Goal: Use online tool/utility: Utilize a website feature to perform a specific function

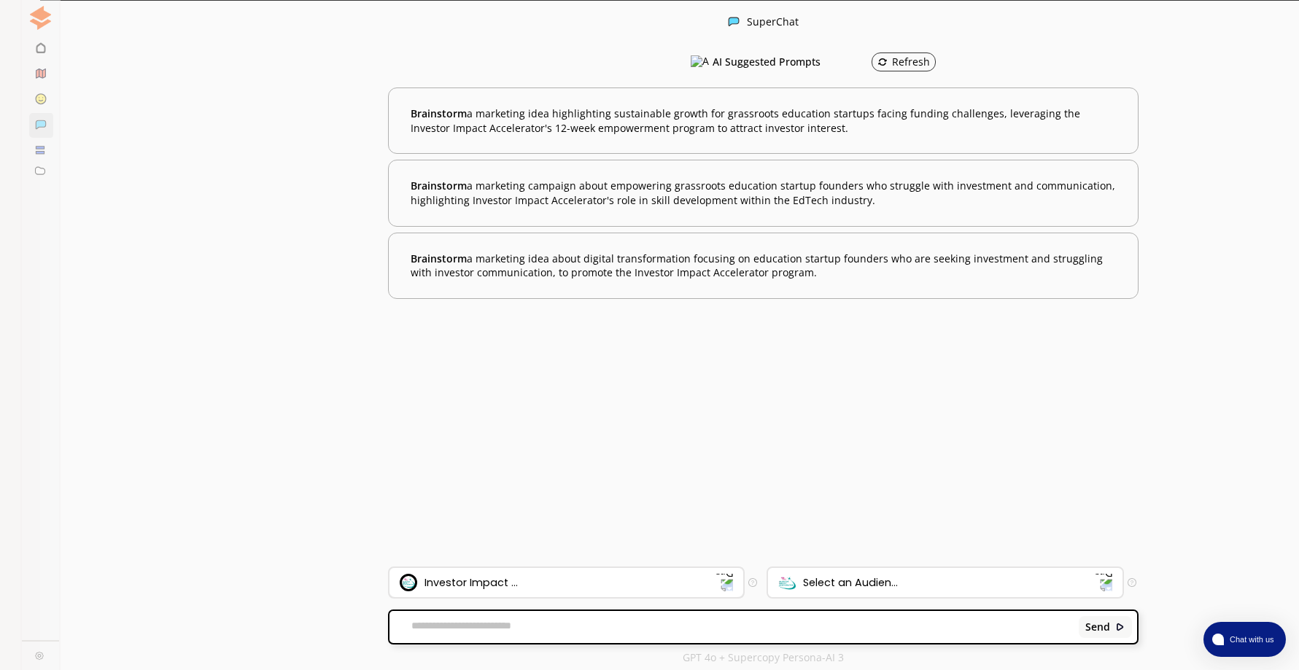
click at [578, 575] on div "Investor Impact ..." at bounding box center [558, 583] width 317 height 18
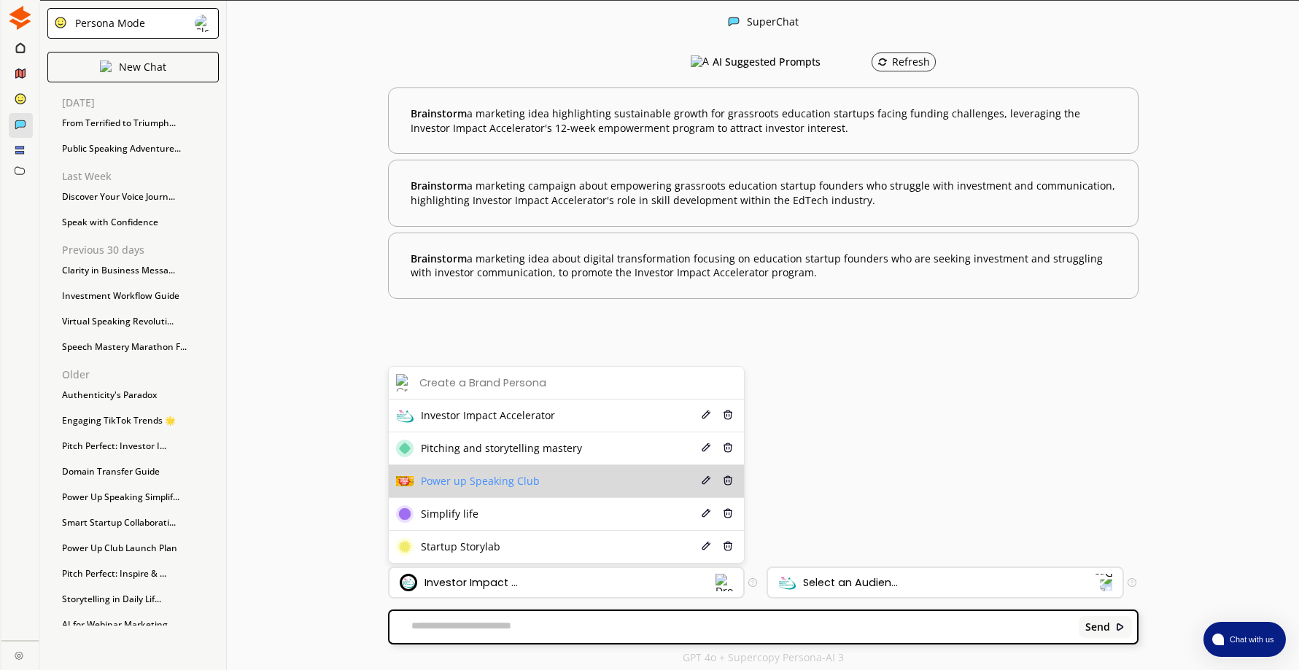
click at [586, 474] on li "Power up Speaking Club Edit Delete" at bounding box center [567, 481] width 356 height 33
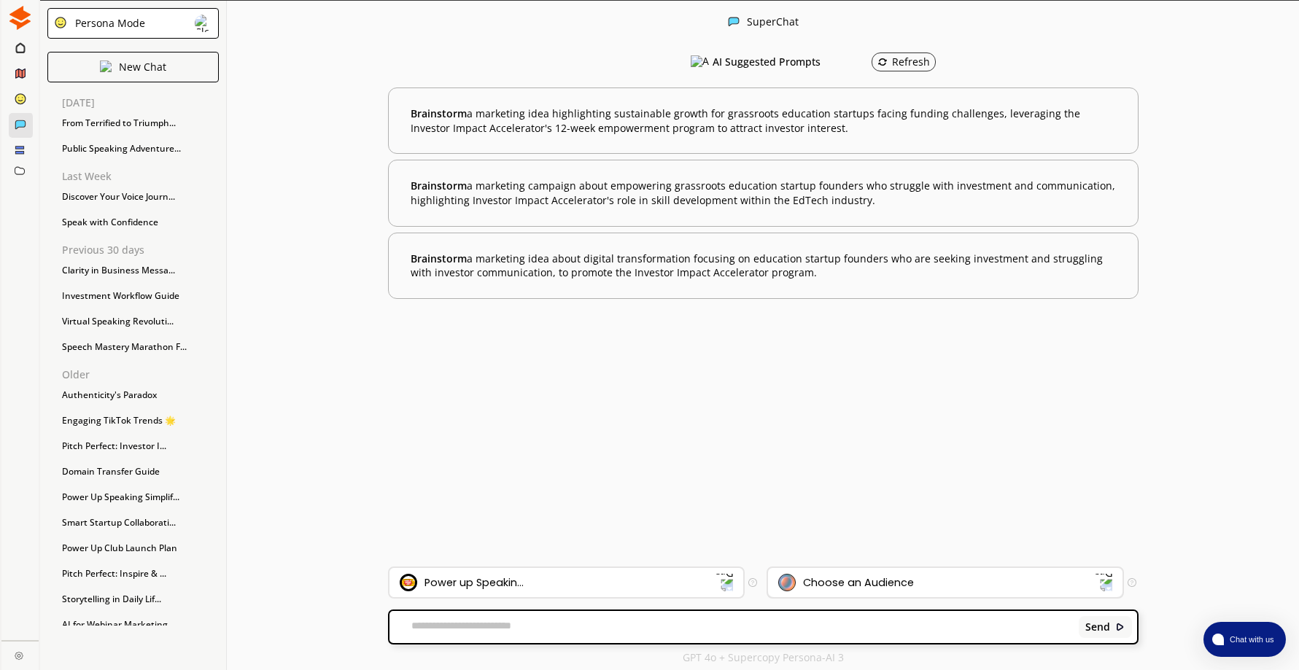
click at [905, 583] on div "Choose an Audience" at bounding box center [858, 583] width 111 height 12
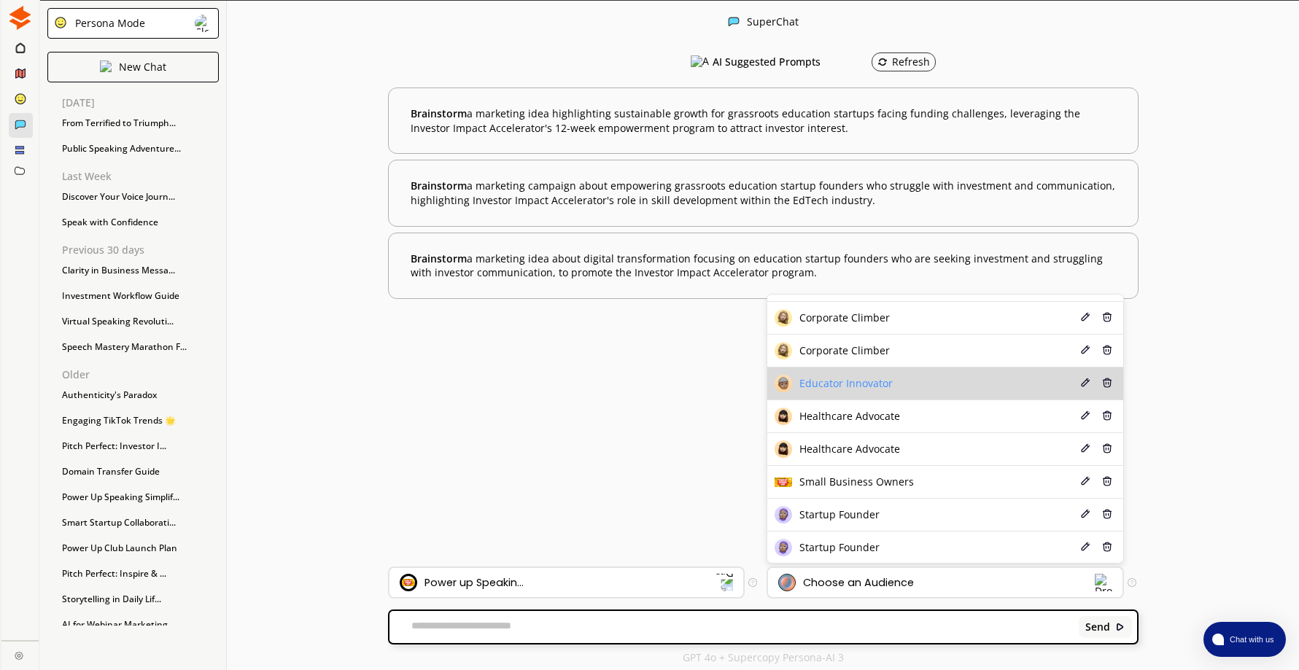
scroll to position [92, 0]
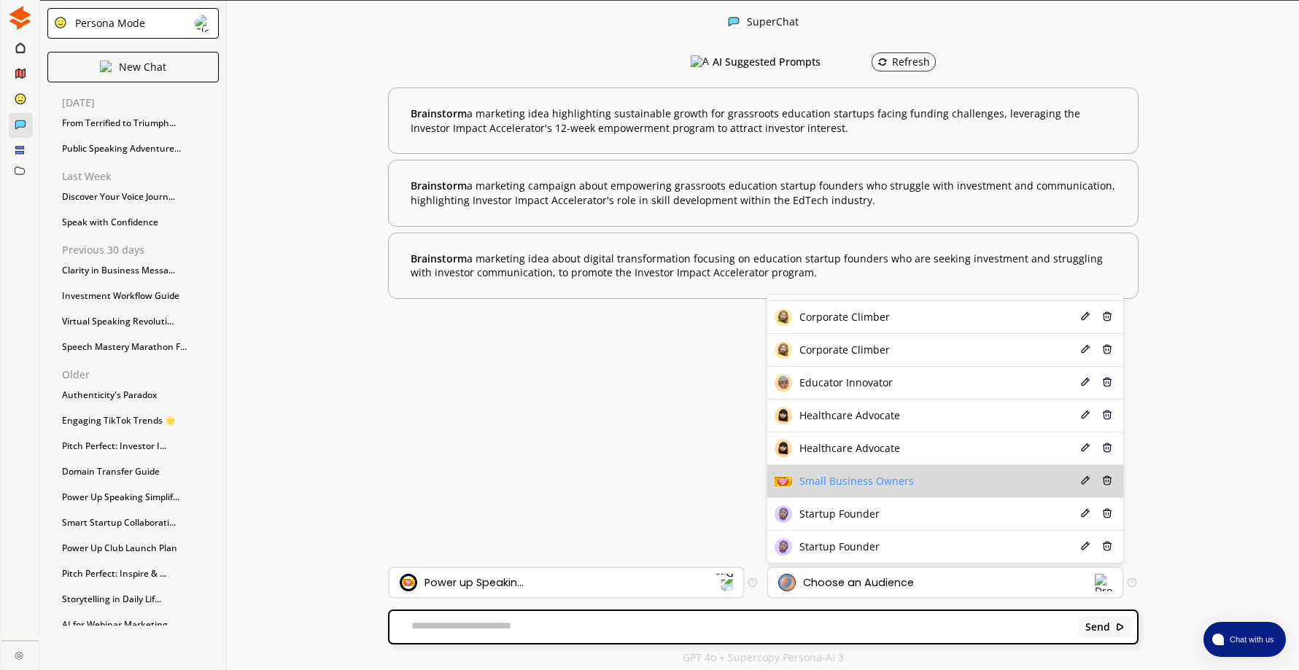
click at [880, 478] on span "Small Business Owners" at bounding box center [856, 481] width 114 height 12
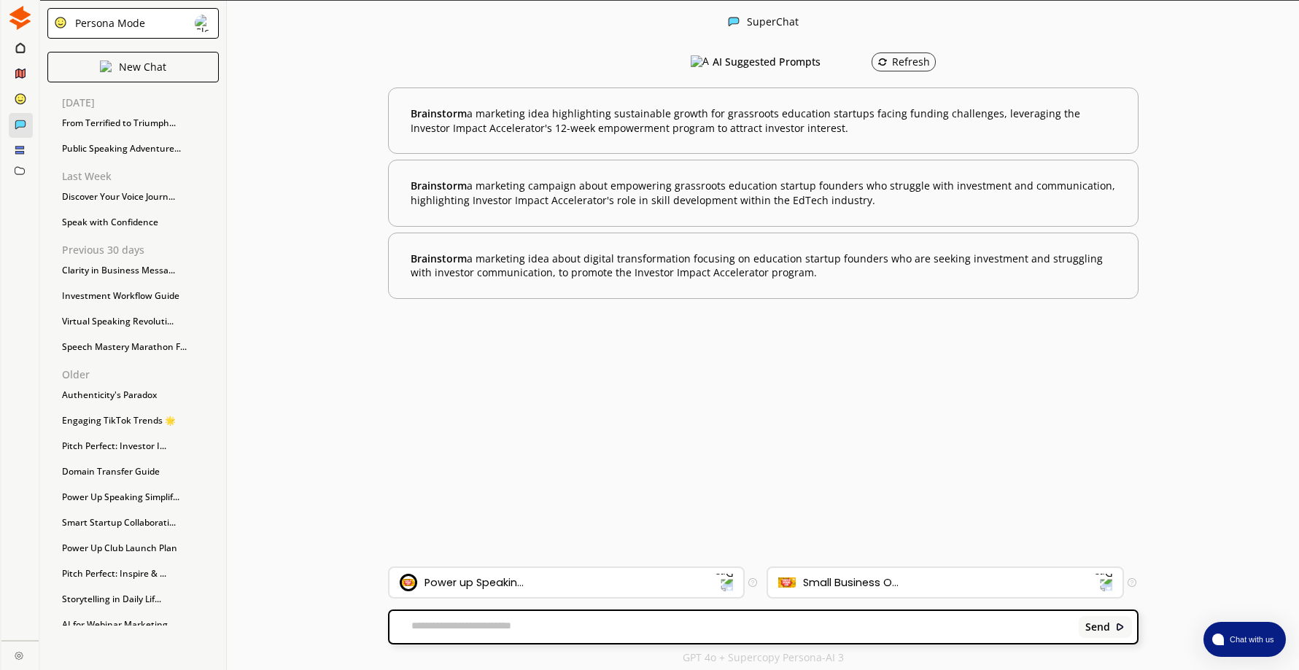
click at [563, 621] on textarea at bounding box center [731, 627] width 684 height 15
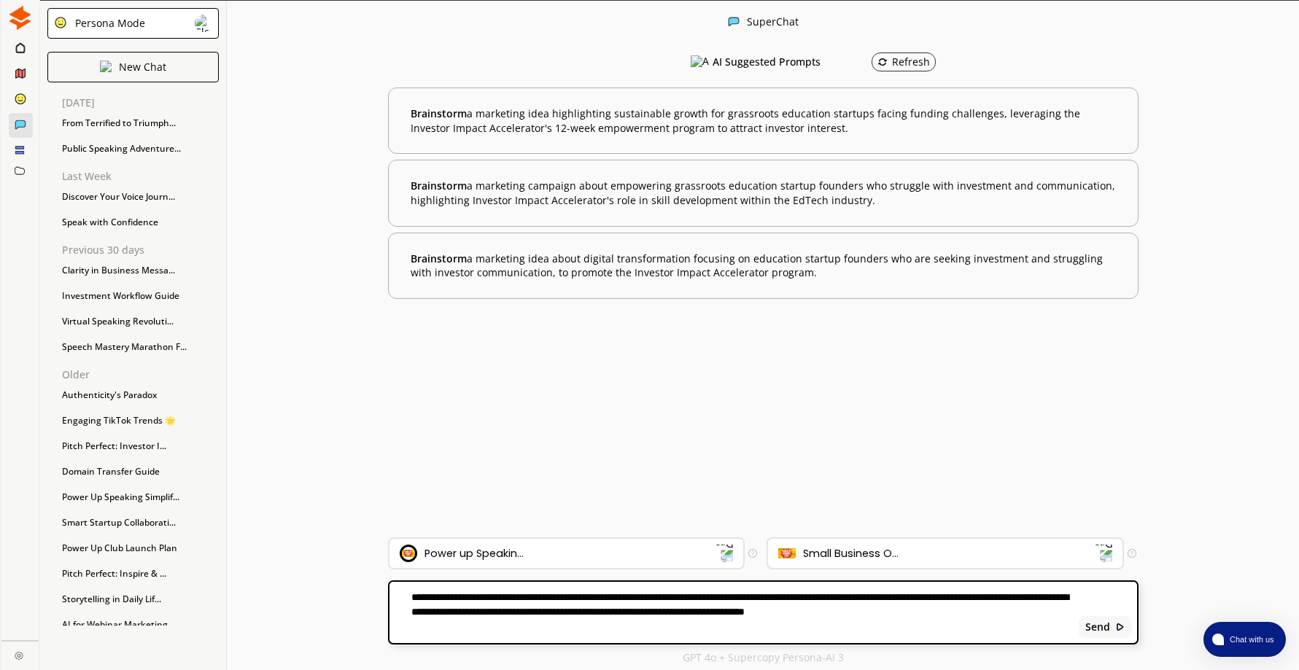
type textarea "**********"
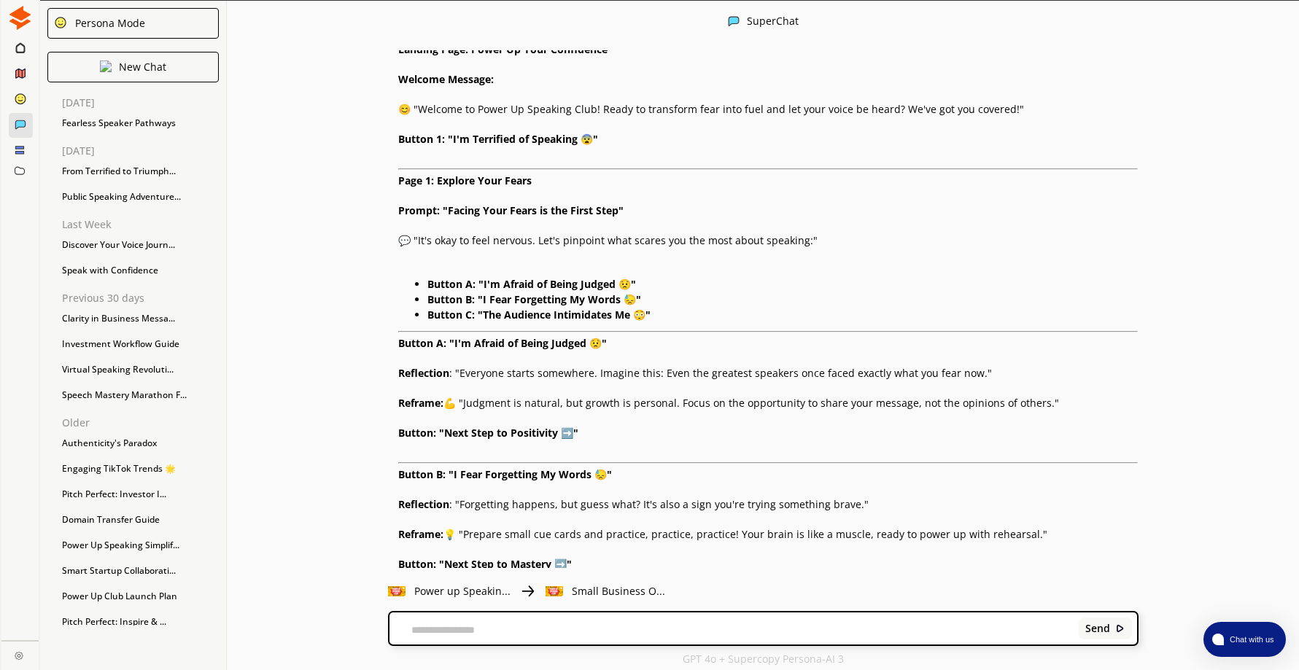
scroll to position [219, 0]
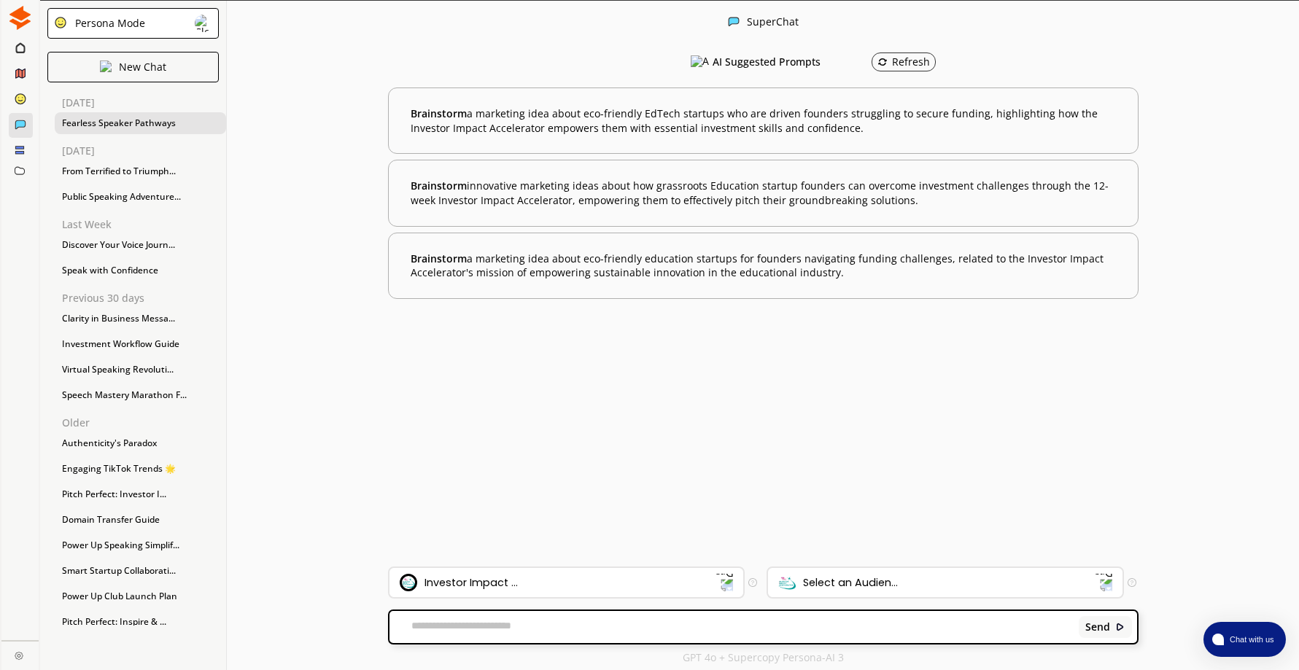
click at [158, 120] on div "Fearless Speaker Pathways" at bounding box center [140, 123] width 171 height 22
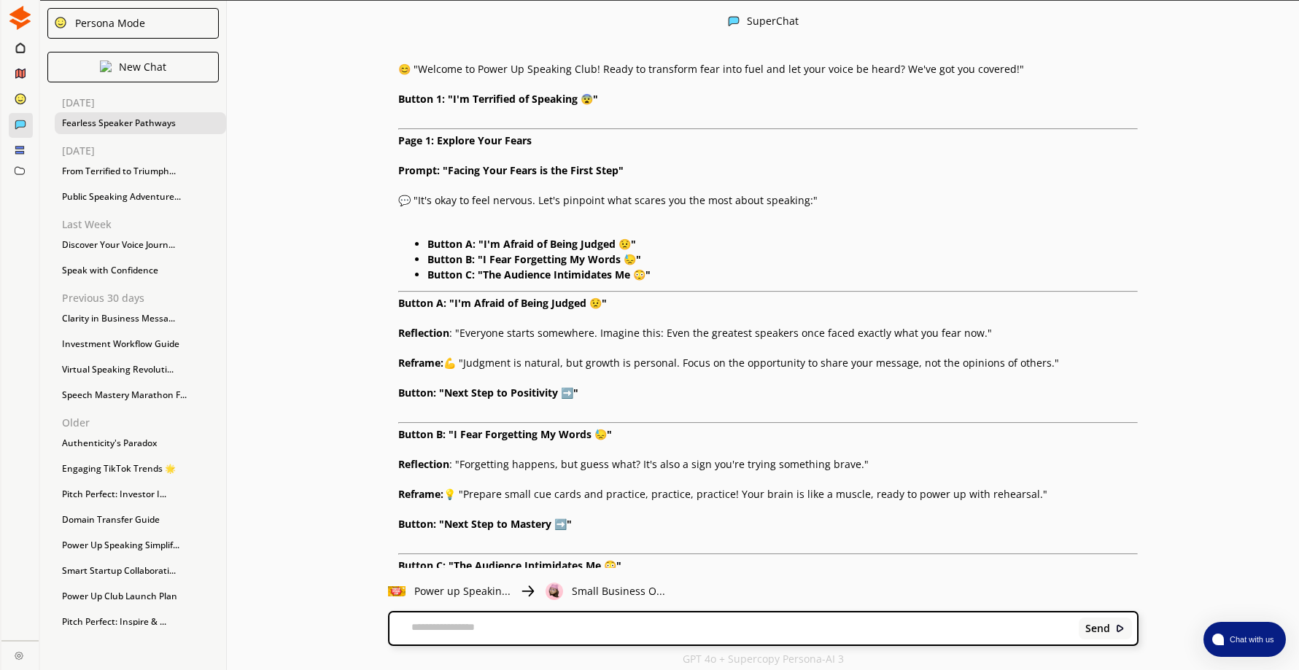
scroll to position [231, 0]
drag, startPoint x: 457, startPoint y: 303, endPoint x: 594, endPoint y: 298, distance: 136.5
click at [594, 298] on strong "Button A: "I'm Afraid of Being Judged 😟"" at bounding box center [502, 302] width 209 height 14
drag, startPoint x: 594, startPoint y: 298, endPoint x: 586, endPoint y: 303, distance: 9.3
copy strong "I'm Afraid of Being Judged"
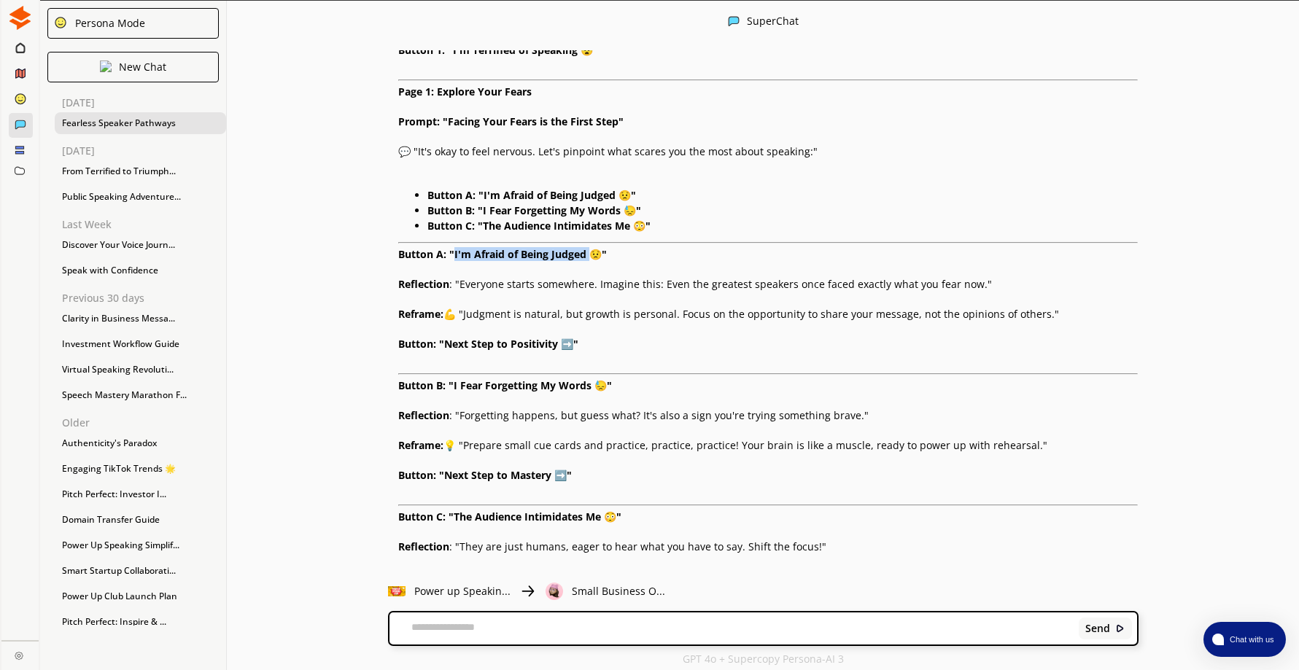
scroll to position [304, 0]
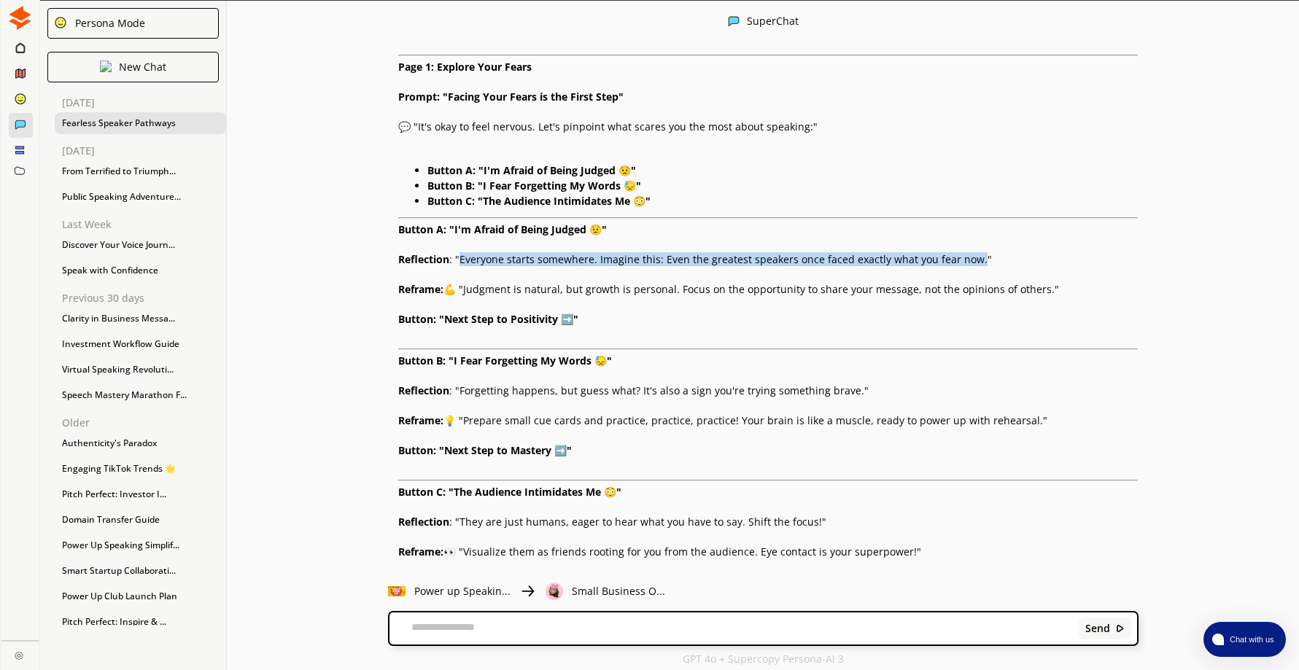
drag, startPoint x: 466, startPoint y: 261, endPoint x: 977, endPoint y: 263, distance: 510.5
click at [977, 263] on p "Reflection : "Everyone starts somewhere. Imagine this: Even the greatest speake…" at bounding box center [768, 260] width 740 height 12
drag, startPoint x: 977, startPoint y: 263, endPoint x: 960, endPoint y: 255, distance: 17.9
copy p "Everyone starts somewhere. Imagine this: Even the greatest speakers once faced …"
drag, startPoint x: 404, startPoint y: 288, endPoint x: 1058, endPoint y: 290, distance: 654.2
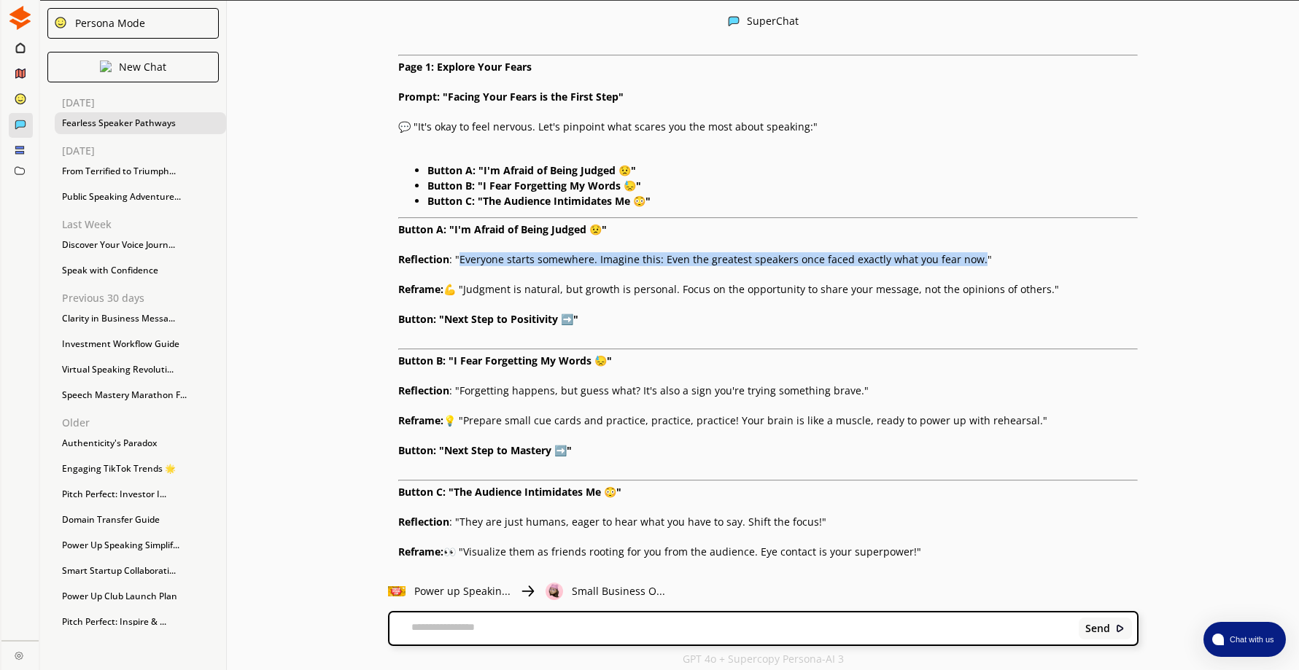
click at [1058, 290] on p "Reframe: 💪 "Judgment is natural, but growth is personal. Focus on the opportuni…" at bounding box center [768, 290] width 740 height 12
drag, startPoint x: 1058, startPoint y: 290, endPoint x: 1029, endPoint y: 287, distance: 29.3
copy p "Reframe: 💪 "Judgment is natural, but growth is personal. Focus on the opportuni…"
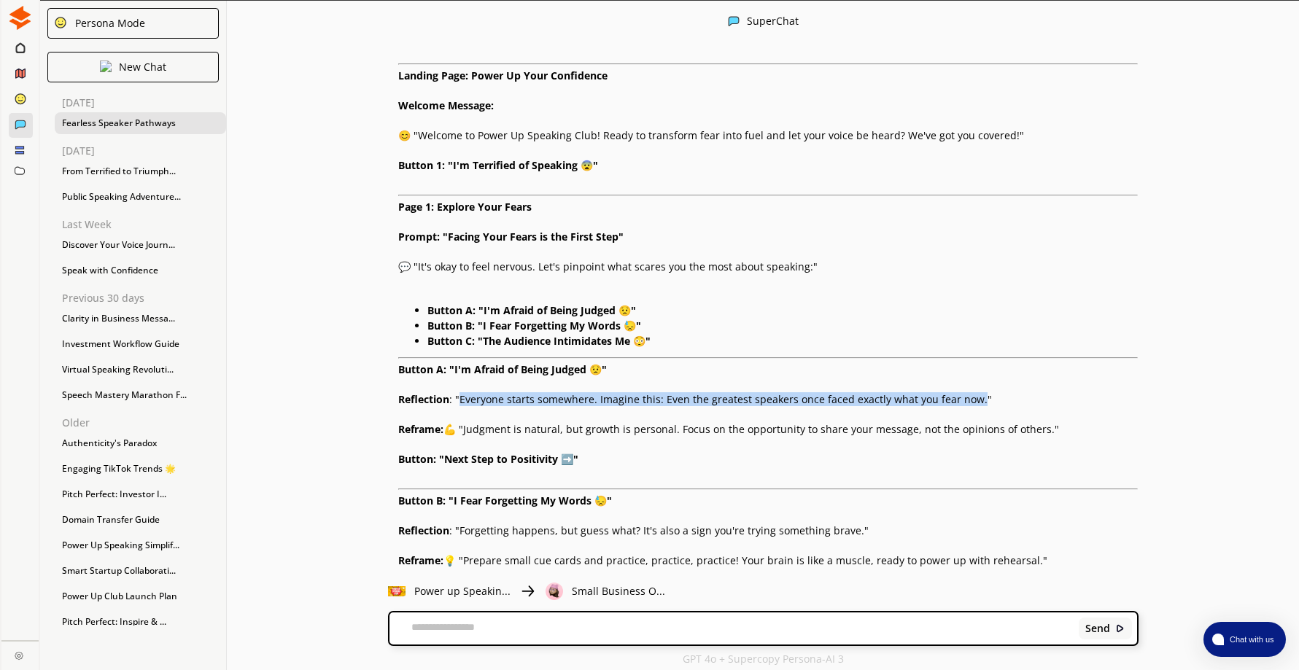
scroll to position [158, 0]
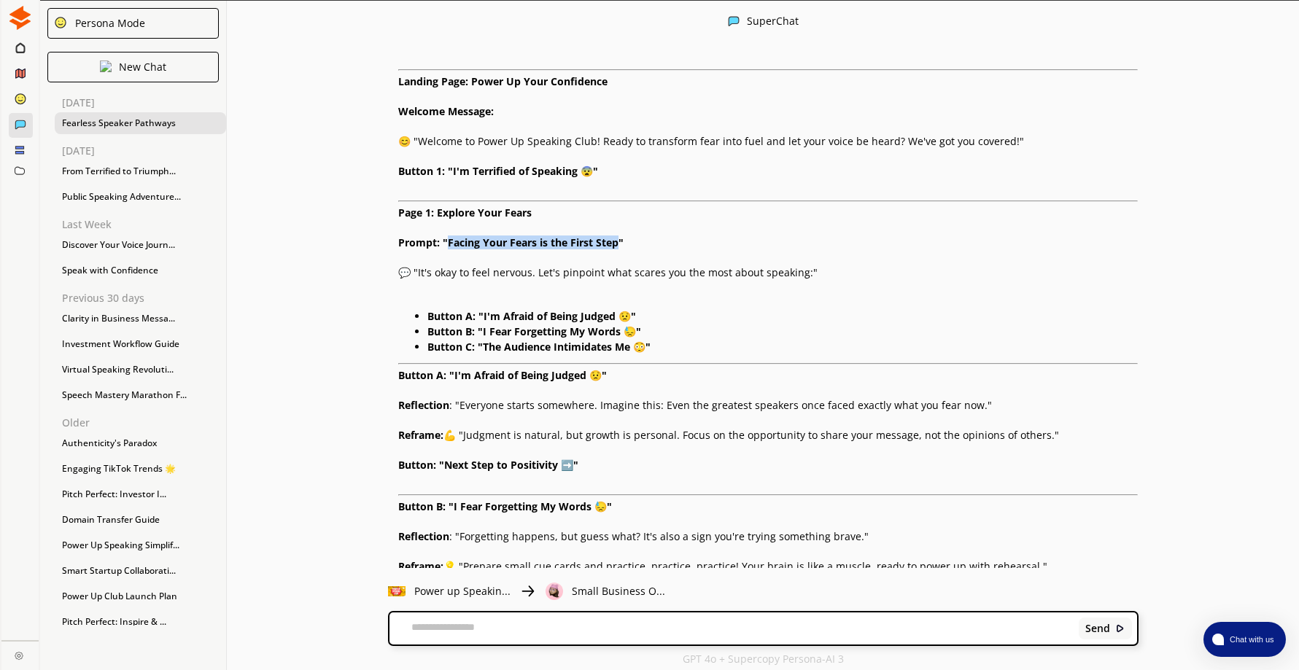
drag, startPoint x: 452, startPoint y: 244, endPoint x: 624, endPoint y: 243, distance: 171.4
click at [624, 243] on strong "Prompt: "Facing Your Fears is the First Step"" at bounding box center [510, 243] width 225 height 14
drag, startPoint x: 624, startPoint y: 243, endPoint x: 605, endPoint y: 241, distance: 18.3
copy strong "Facing Your Fears is the First Step"
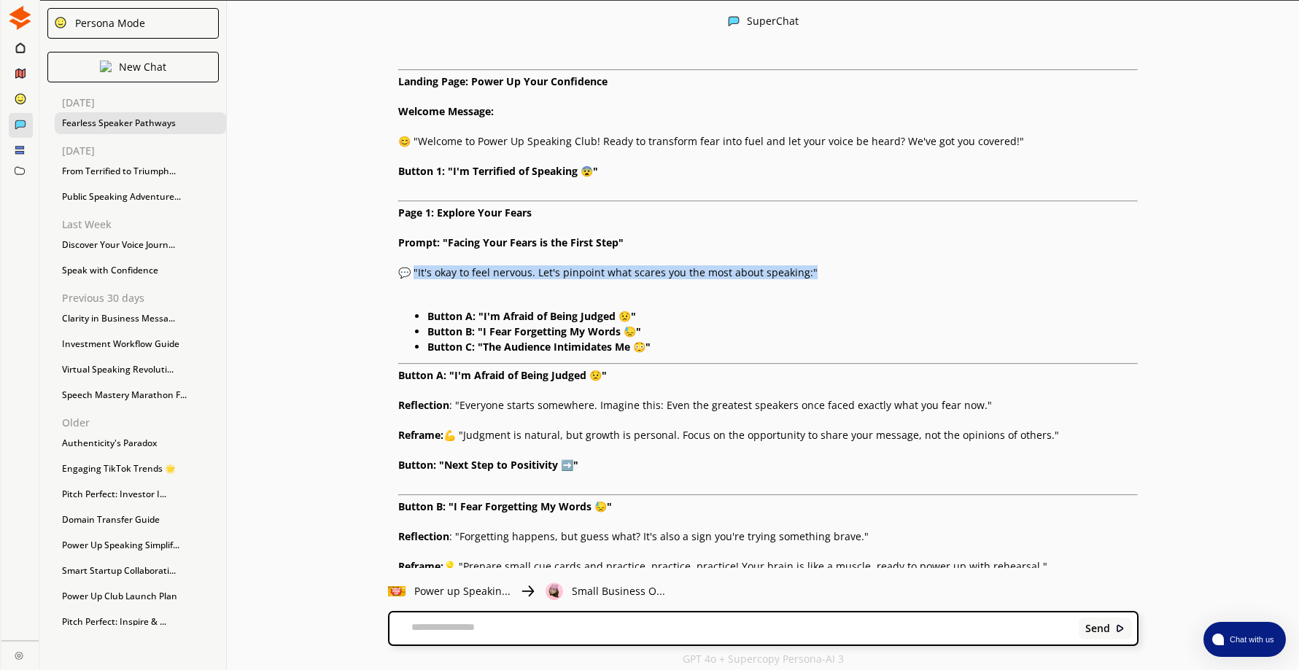
drag, startPoint x: 422, startPoint y: 271, endPoint x: 834, endPoint y: 279, distance: 412.1
click at [834, 279] on div "Creating an interactive and engaging website experience is key to helping membe…" at bounding box center [768, 567] width 740 height 1113
drag, startPoint x: 834, startPoint y: 279, endPoint x: 777, endPoint y: 270, distance: 57.6
copy p "It's okay to feel nervous. Let's pinpoint what scares you the most about speaki…"
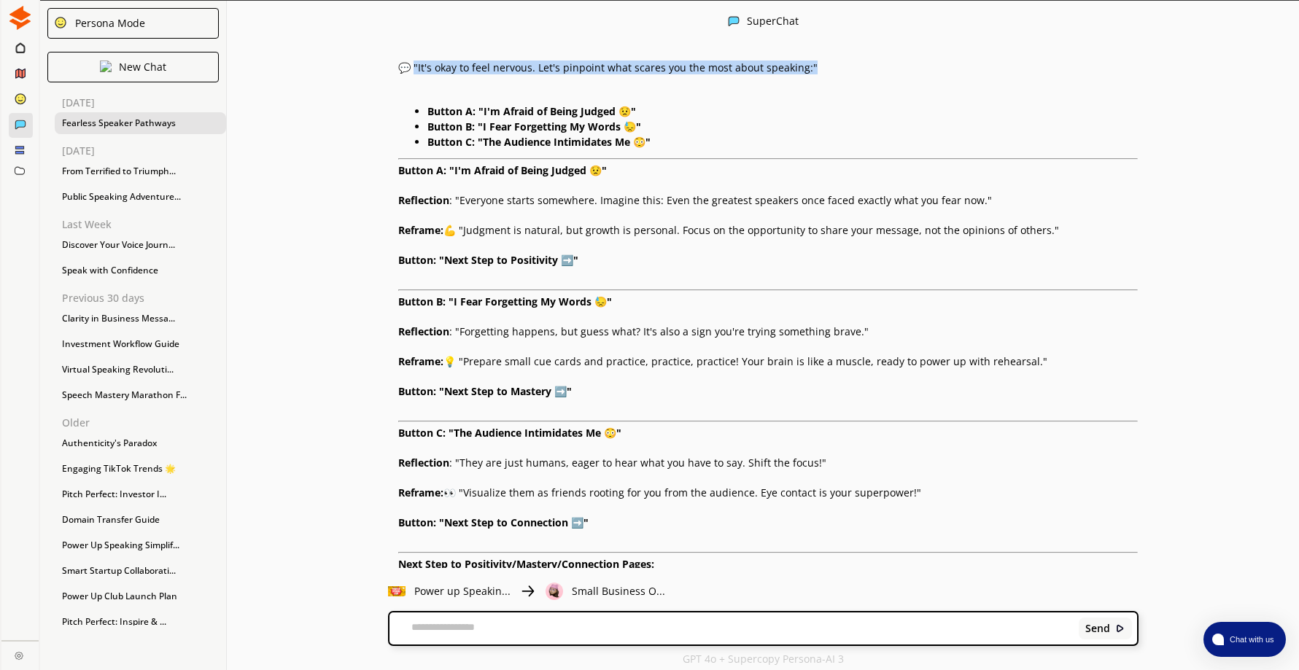
scroll to position [377, 0]
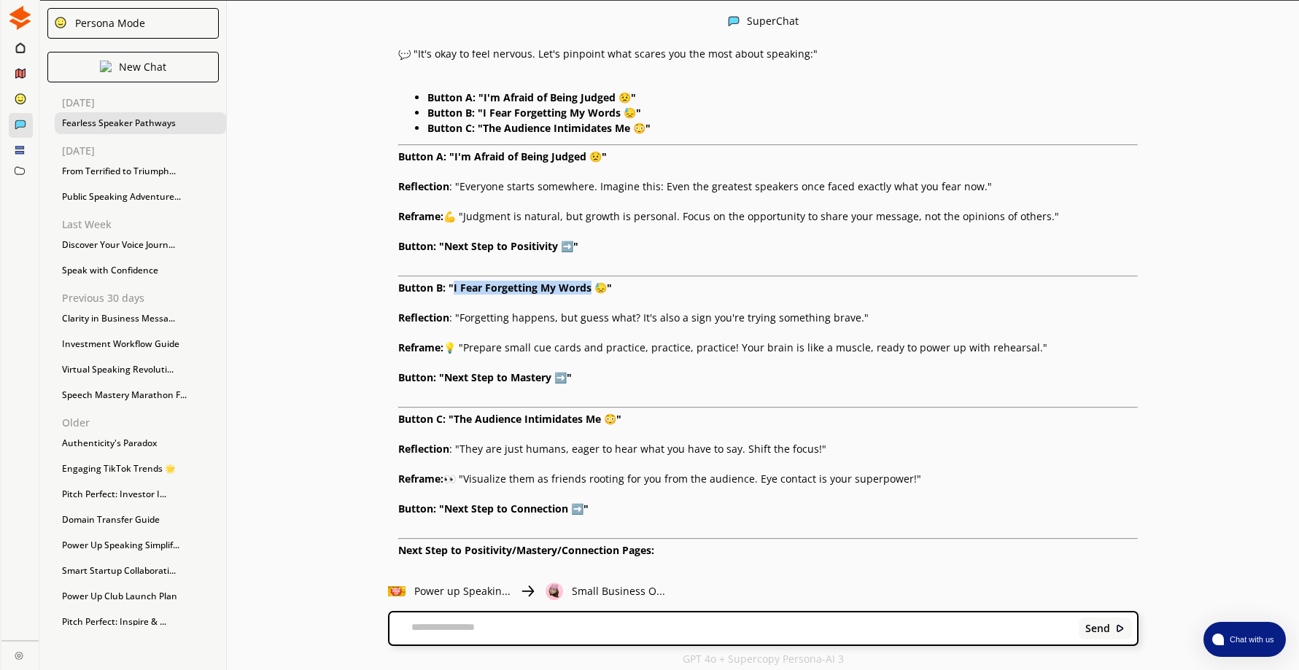
drag, startPoint x: 460, startPoint y: 287, endPoint x: 596, endPoint y: 288, distance: 135.7
click at [596, 288] on strong "Button B: "I Fear Forgetting My Words 😓"" at bounding box center [505, 288] width 214 height 14
drag, startPoint x: 596, startPoint y: 288, endPoint x: 588, endPoint y: 288, distance: 8.0
copy strong "I Fear Forgetting My Words"
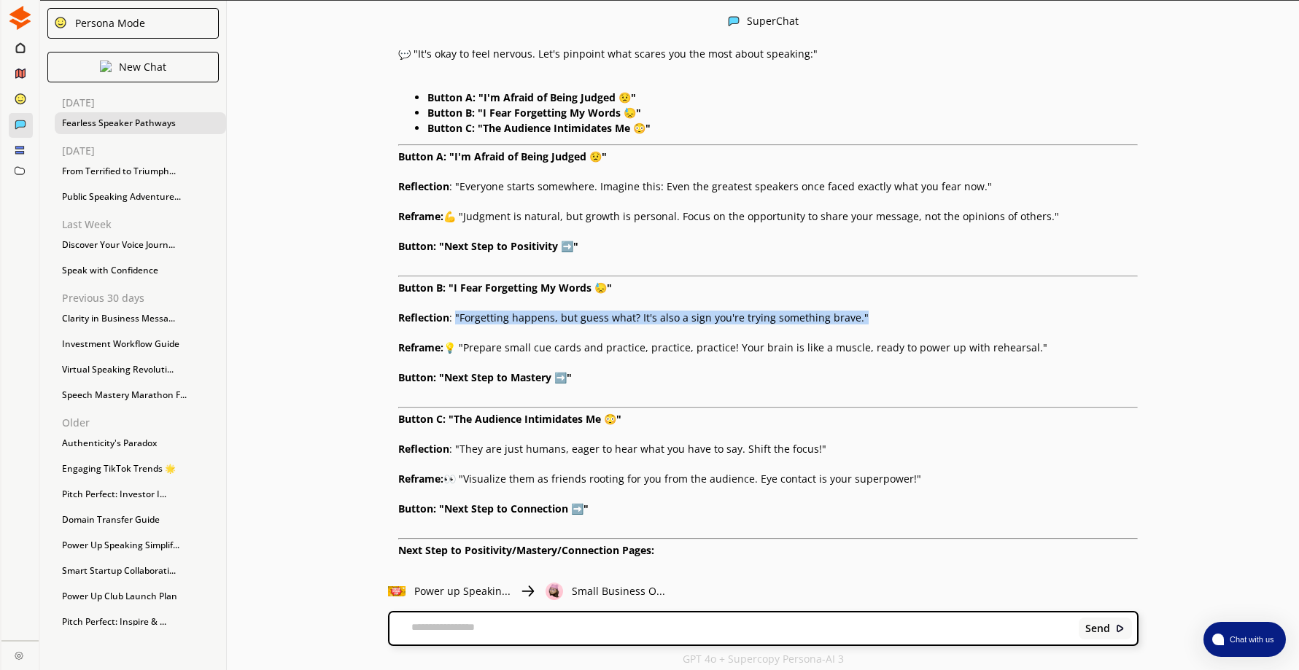
drag, startPoint x: 462, startPoint y: 319, endPoint x: 880, endPoint y: 323, distance: 417.2
click at [880, 323] on p "Reflection : "Forgetting happens, but guess what? It's also a sign you're tryin…" at bounding box center [768, 318] width 740 height 12
drag, startPoint x: 880, startPoint y: 323, endPoint x: 828, endPoint y: 310, distance: 52.7
drag, startPoint x: 828, startPoint y: 310, endPoint x: 590, endPoint y: 321, distance: 238.7
click at [616, 320] on p "Reflection : "Forgetting happens, but guess what? It's also a sign you're tryin…" at bounding box center [768, 318] width 740 height 12
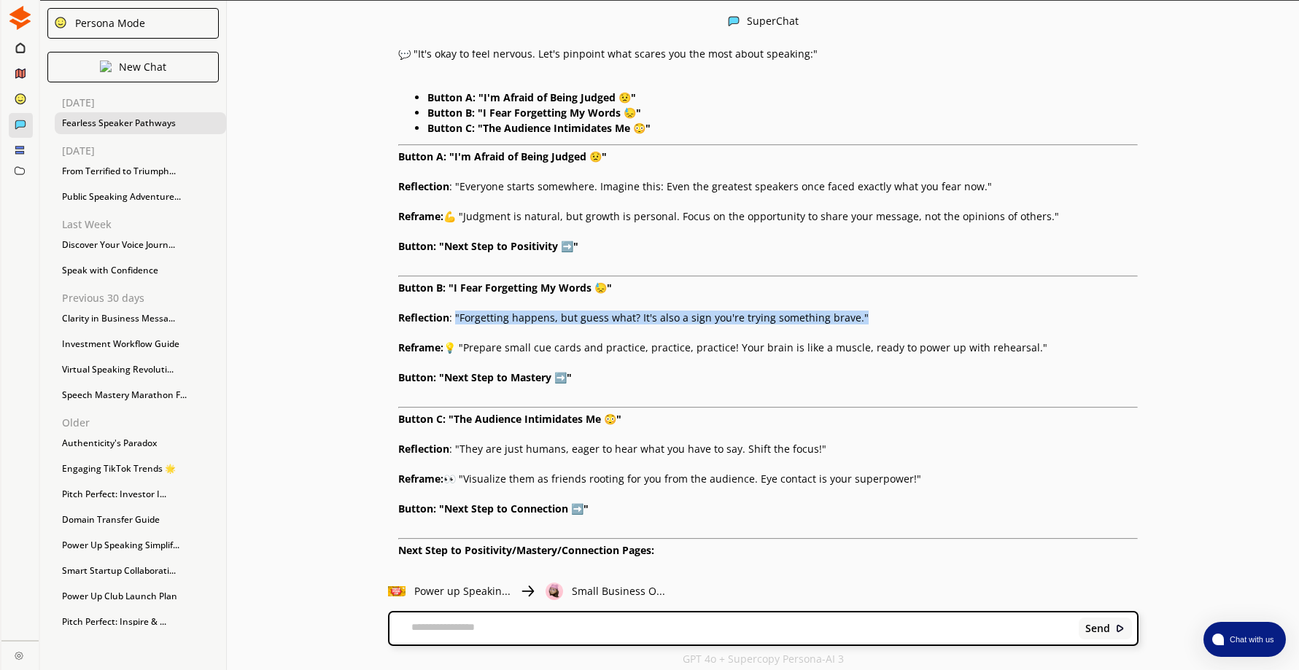
drag, startPoint x: 461, startPoint y: 314, endPoint x: 887, endPoint y: 317, distance: 425.9
click at [887, 317] on p "Reflection : "Forgetting happens, but guess what? It's also a sign you're tryin…" at bounding box center [768, 318] width 740 height 12
drag, startPoint x: 887, startPoint y: 317, endPoint x: 808, endPoint y: 317, distance: 78.8
copy p ""Forgetting happens, but guess what? It's also a sign you're trying something b…"
drag, startPoint x: 469, startPoint y: 349, endPoint x: 1036, endPoint y: 346, distance: 567.4
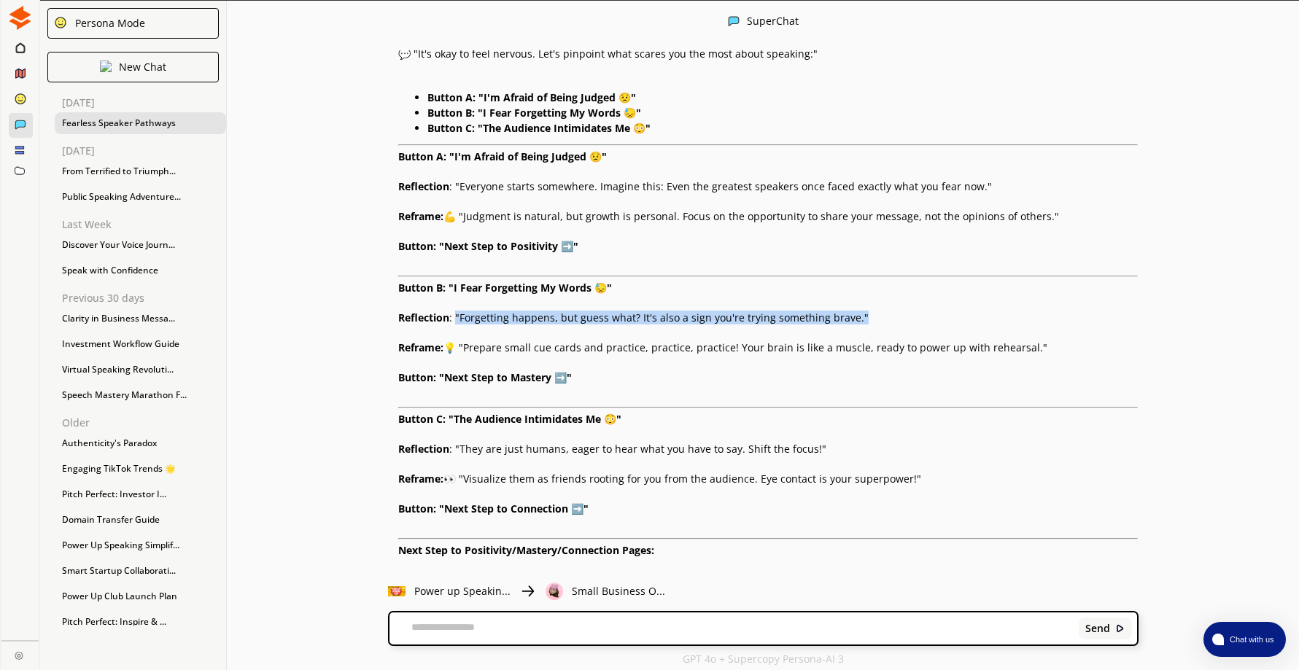
click at [1036, 346] on p "Reframe: 💡 "Prepare small cue cards and practice, practice, practice! Your brai…" at bounding box center [768, 348] width 740 height 12
drag, startPoint x: 1036, startPoint y: 346, endPoint x: 987, endPoint y: 344, distance: 48.9
copy p "Prepare small cue cards and practice, practice, practice! Your brain is like a …"
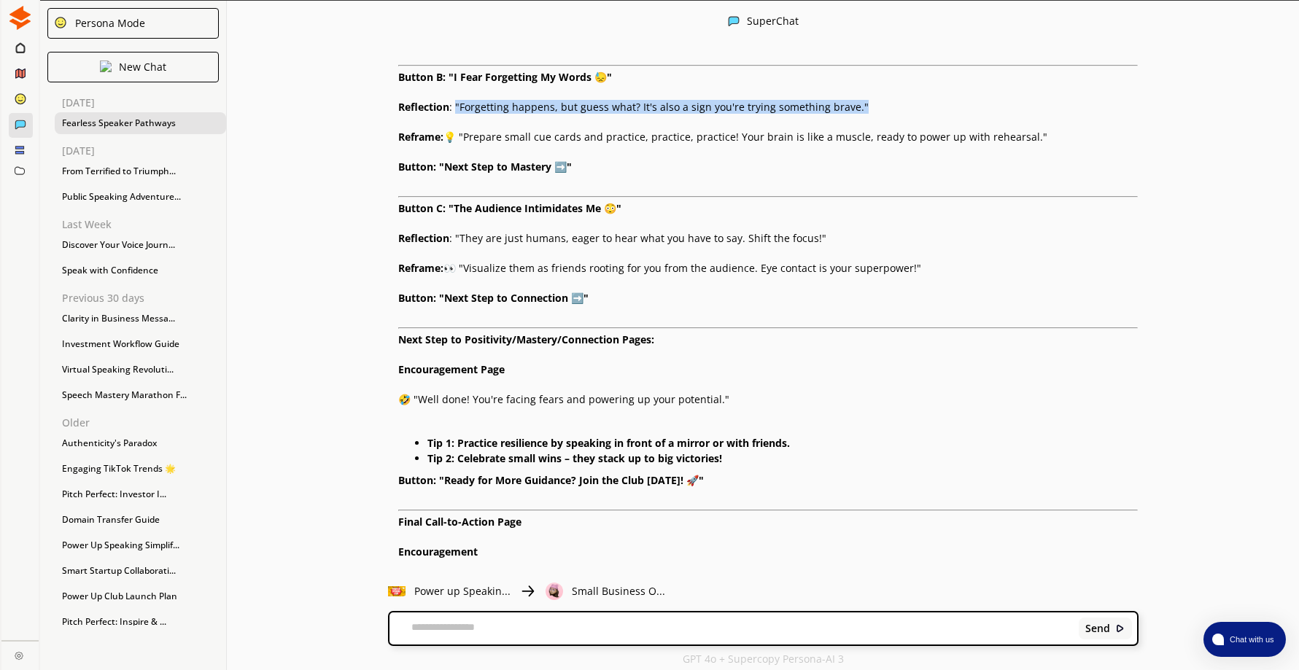
scroll to position [596, 0]
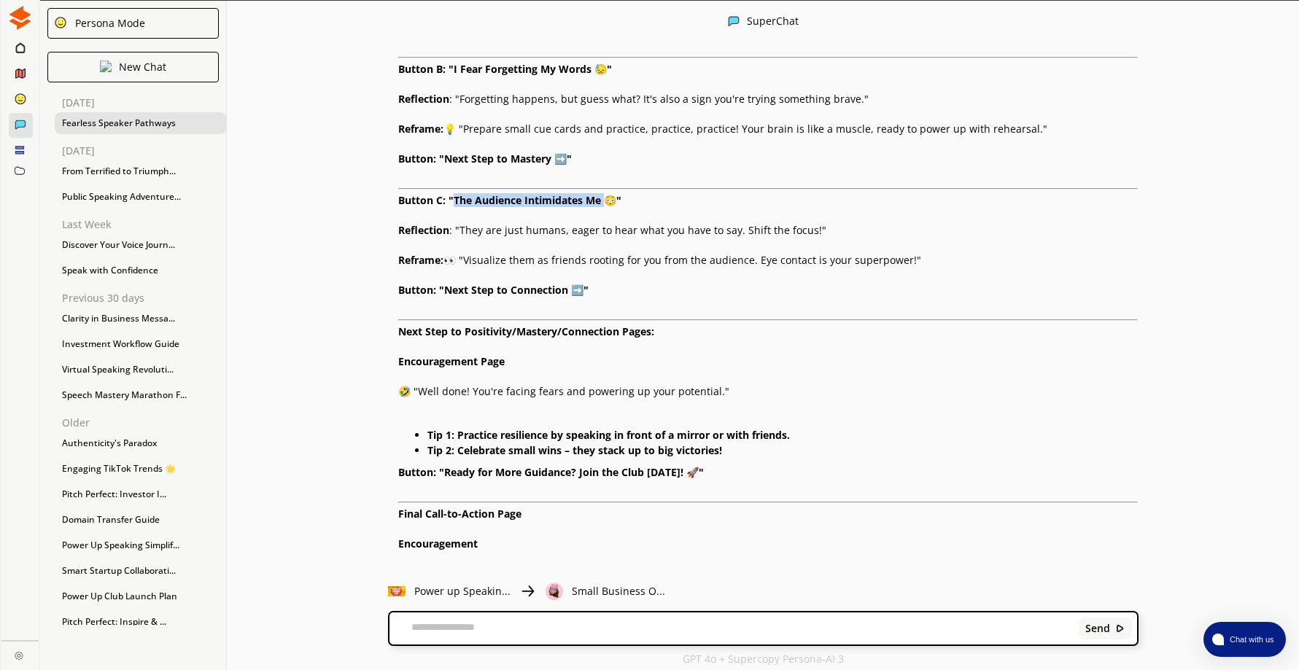
drag, startPoint x: 460, startPoint y: 203, endPoint x: 610, endPoint y: 198, distance: 149.6
click at [610, 198] on strong "Button C: "The Audience Intimidates Me 😳"" at bounding box center [509, 200] width 223 height 14
drag, startPoint x: 610, startPoint y: 198, endPoint x: 583, endPoint y: 197, distance: 27.0
copy strong "The Audience Intimidates Me"
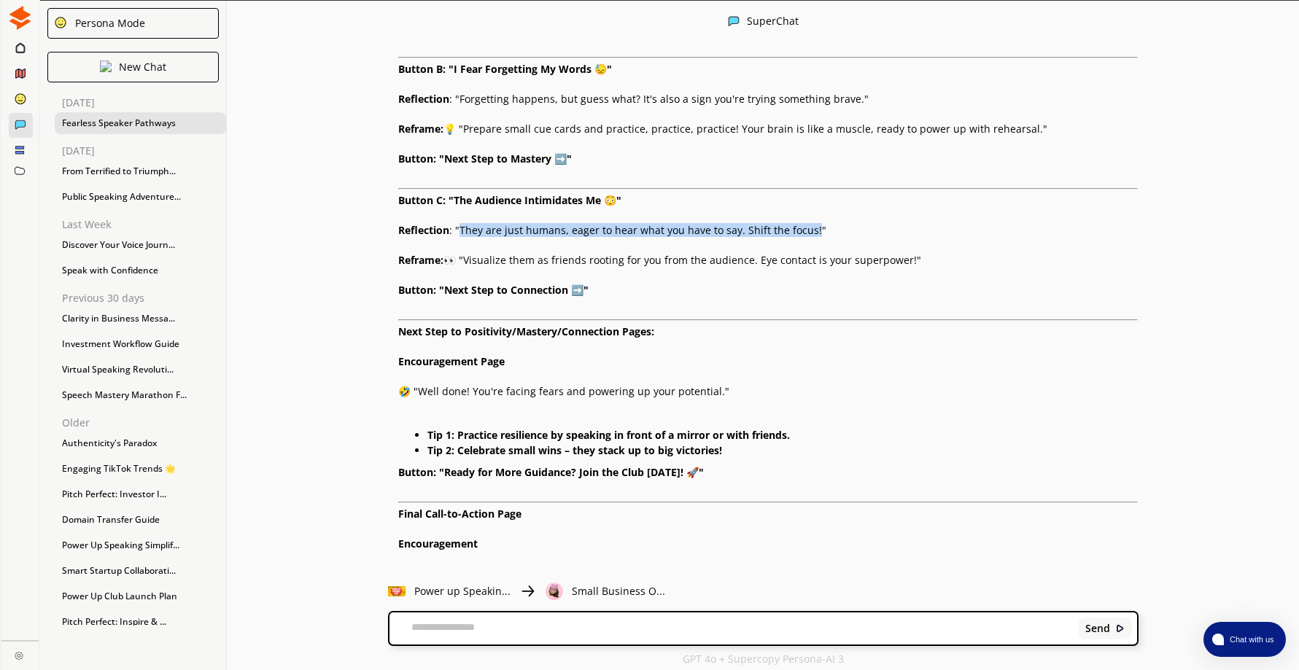
drag, startPoint x: 464, startPoint y: 230, endPoint x: 816, endPoint y: 231, distance: 352.2
click at [816, 231] on p "Reflection : "They are just humans, eager to hear what you have to say. Shift t…" at bounding box center [768, 231] width 740 height 12
drag, startPoint x: 816, startPoint y: 231, endPoint x: 789, endPoint y: 230, distance: 27.0
copy p "They are just humans, eager to hear what you have to say. Shift the focus!"
drag, startPoint x: 471, startPoint y: 260, endPoint x: 917, endPoint y: 262, distance: 445.6
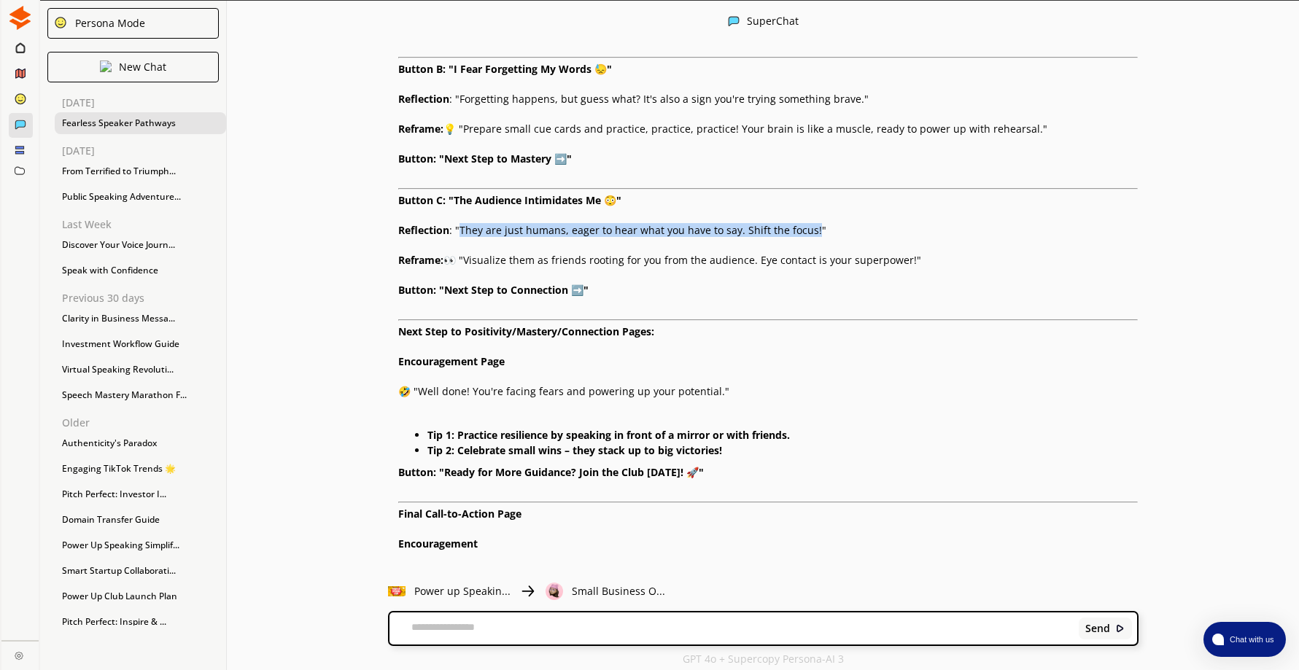
click at [917, 262] on p "Reframe: 👀 "Visualize them as friends rooting for you from the audience. Eye co…" at bounding box center [768, 261] width 740 height 12
drag, startPoint x: 917, startPoint y: 262, endPoint x: 898, endPoint y: 257, distance: 18.7
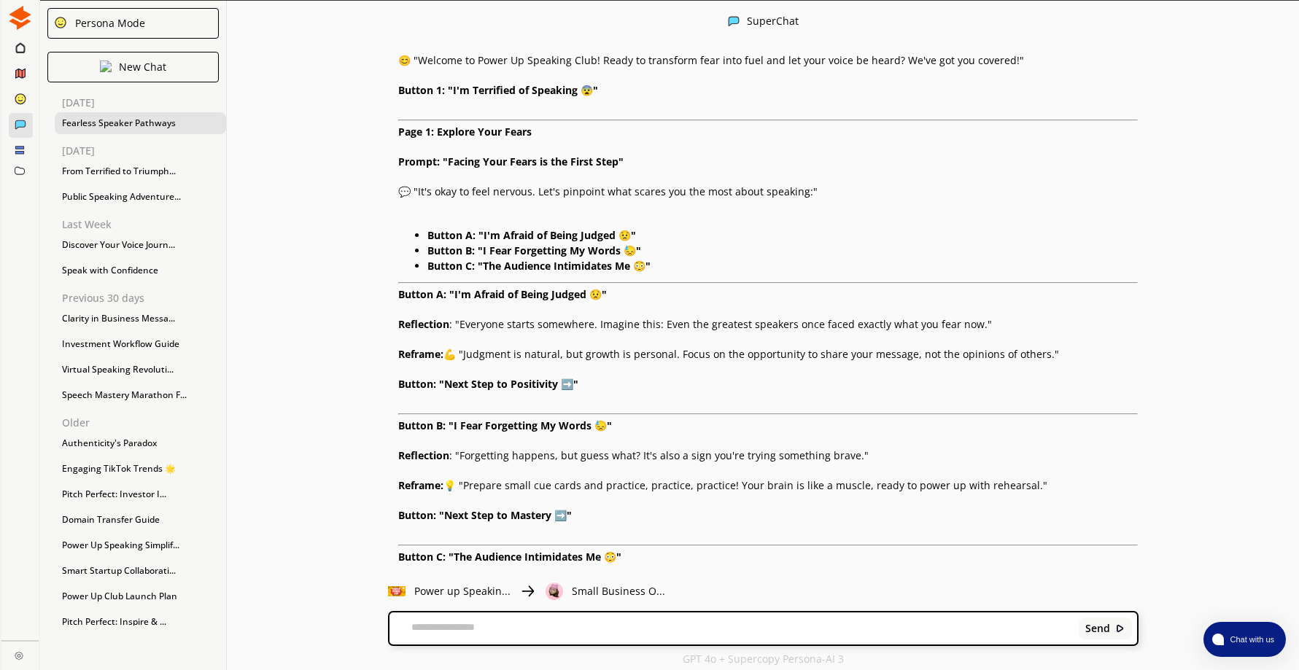
scroll to position [231, 0]
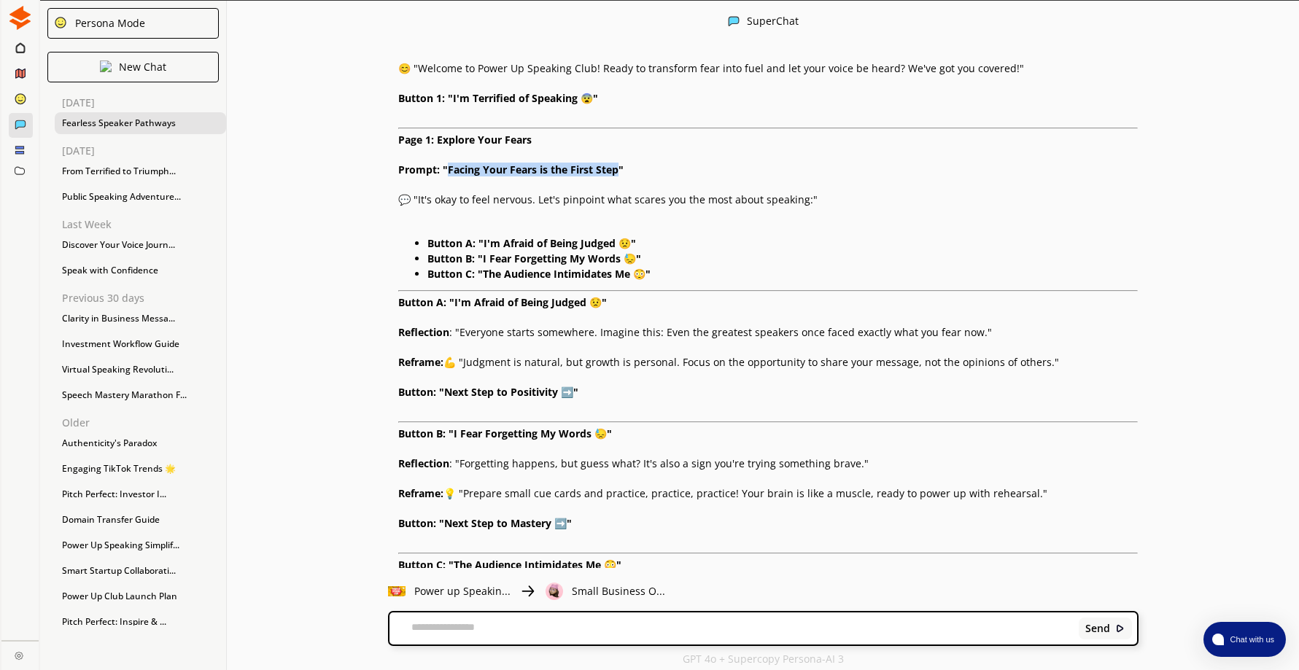
drag, startPoint x: 454, startPoint y: 169, endPoint x: 623, endPoint y: 166, distance: 169.2
click at [623, 166] on strong "Prompt: "Facing Your Fears is the First Step"" at bounding box center [510, 170] width 225 height 14
drag, startPoint x: 623, startPoint y: 166, endPoint x: 595, endPoint y: 166, distance: 27.7
click at [580, 624] on textarea at bounding box center [731, 628] width 684 height 15
type textarea "**********"
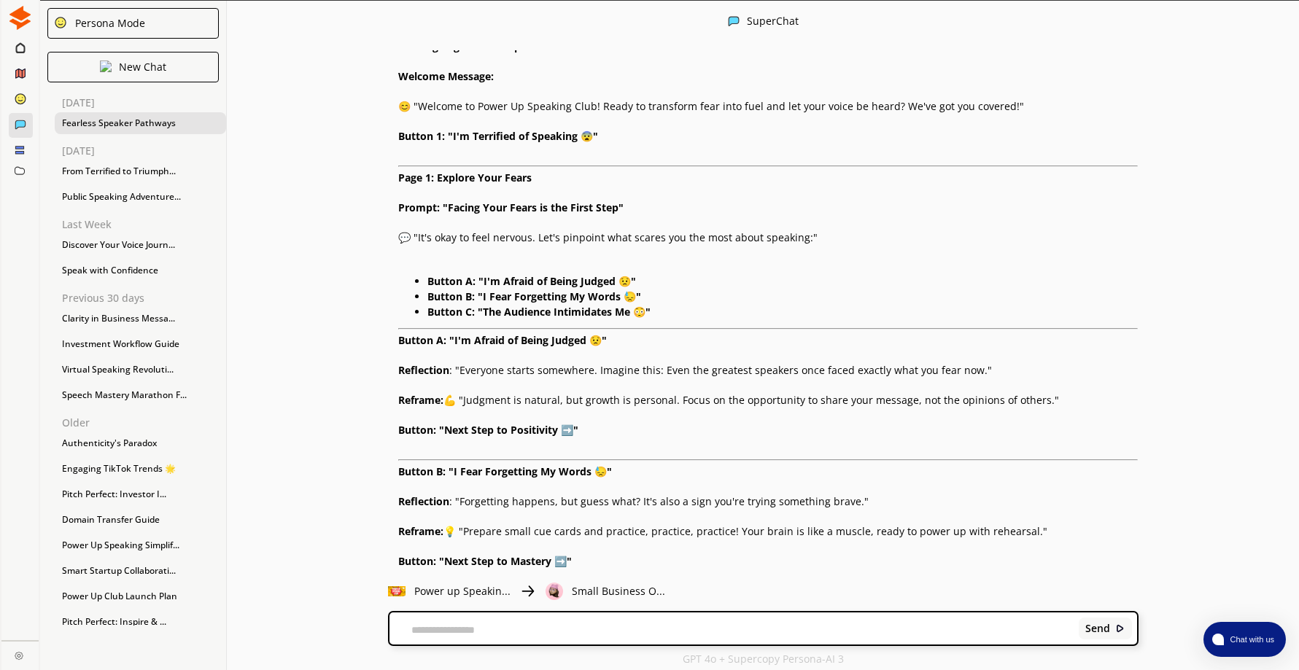
scroll to position [171, 0]
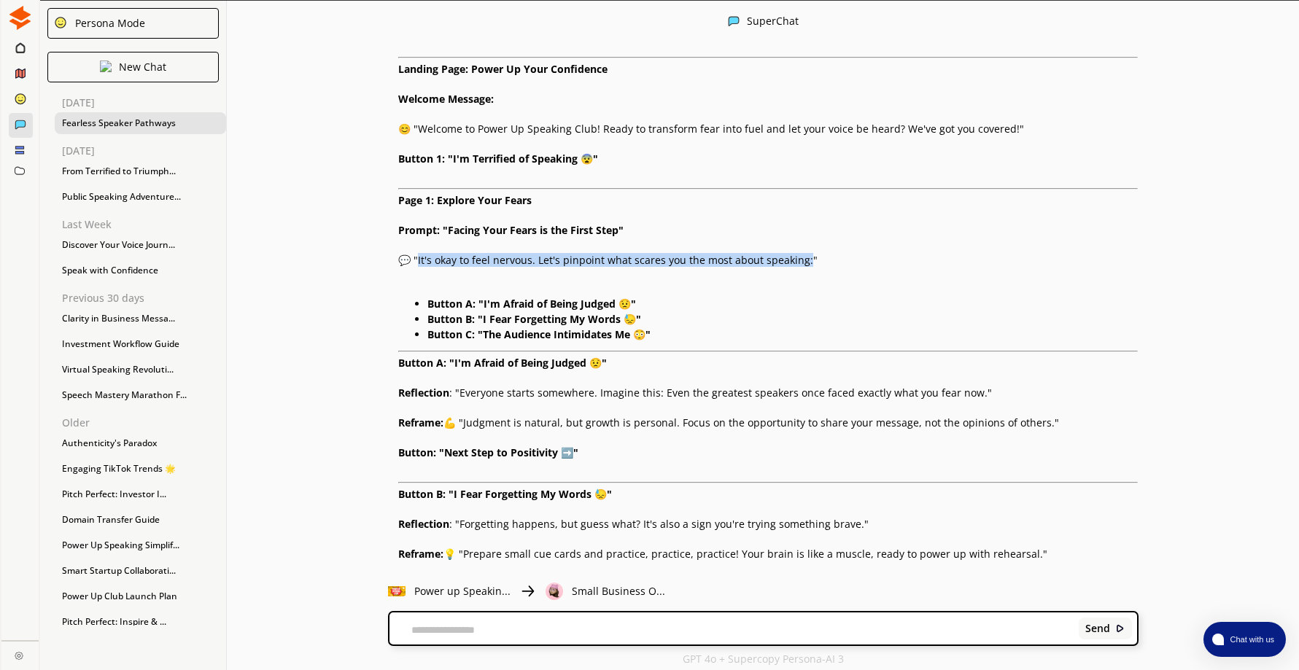
drag, startPoint x: 425, startPoint y: 257, endPoint x: 807, endPoint y: 260, distance: 382.2
click at [807, 260] on p "💬 "It's okay to feel nervous. Let's pinpoint what scares you the most about spe…" at bounding box center [768, 261] width 740 height 12
drag, startPoint x: 807, startPoint y: 260, endPoint x: 759, endPoint y: 261, distance: 48.2
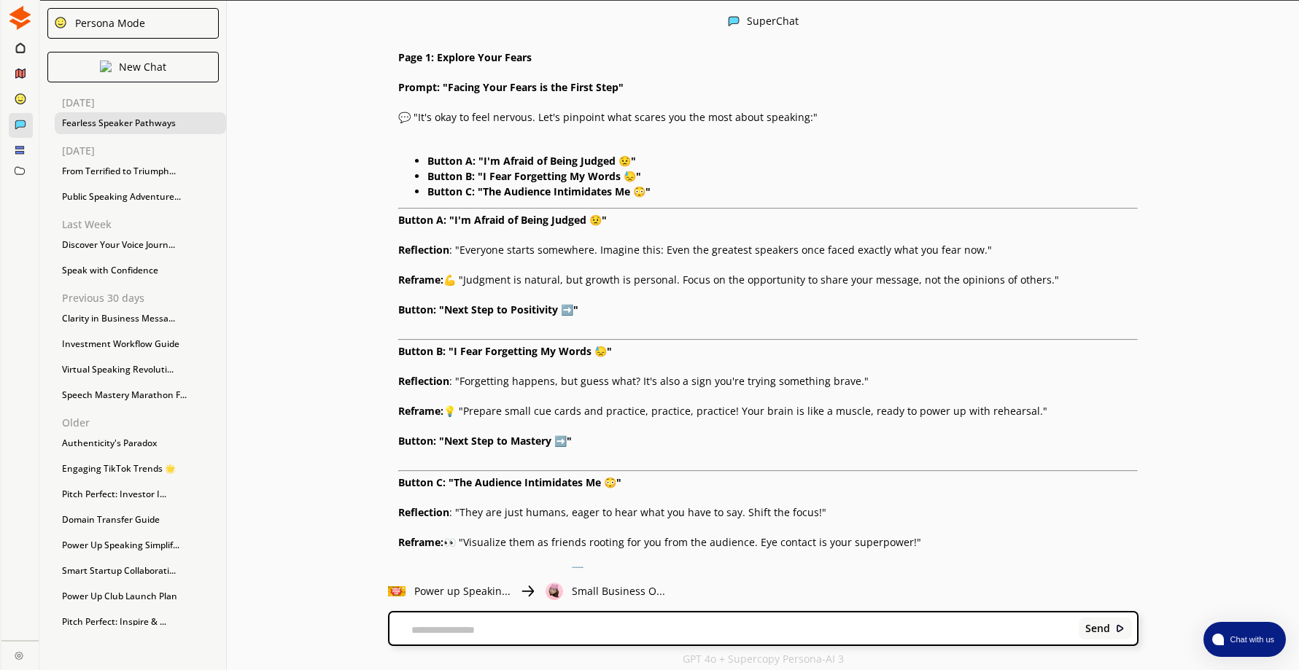
scroll to position [98, 0]
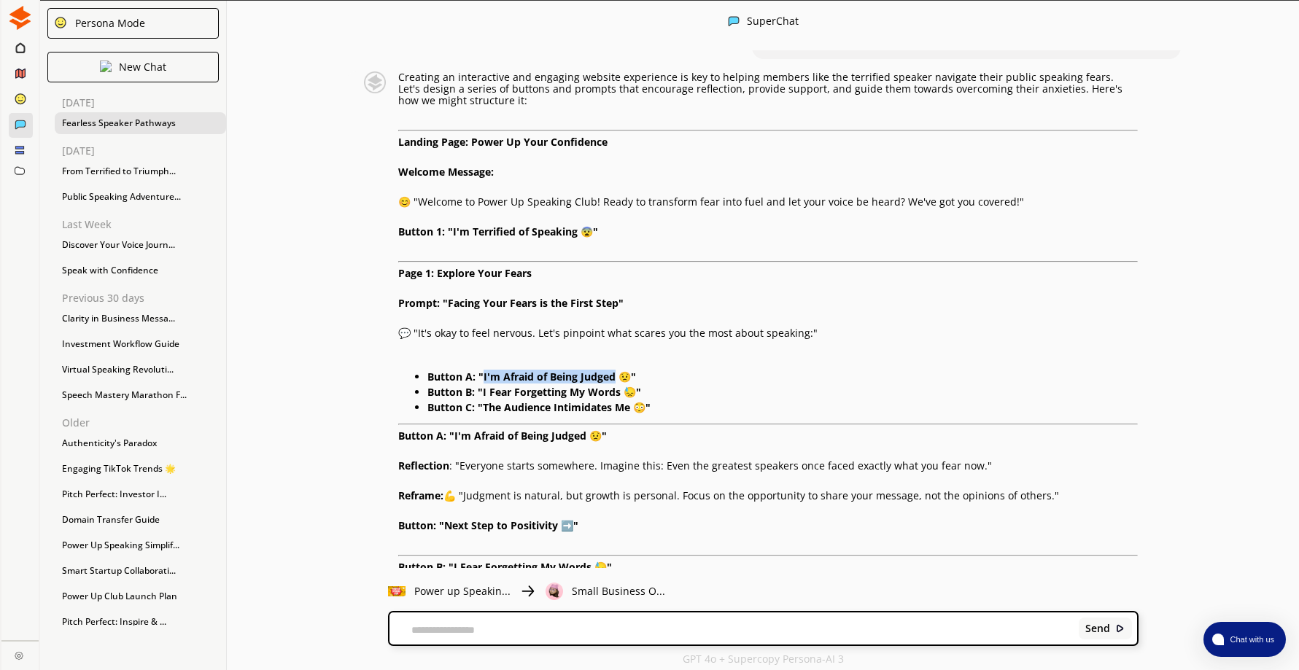
drag, startPoint x: 487, startPoint y: 376, endPoint x: 621, endPoint y: 379, distance: 133.5
click at [621, 379] on strong "Button A: "I'm Afraid of Being Judged 😟"" at bounding box center [531, 377] width 209 height 14
drag, startPoint x: 621, startPoint y: 379, endPoint x: 608, endPoint y: 376, distance: 12.7
drag, startPoint x: 487, startPoint y: 395, endPoint x: 624, endPoint y: 390, distance: 137.2
click at [624, 390] on strong "Button B: "I Fear Forgetting My Words 😓"" at bounding box center [534, 392] width 214 height 14
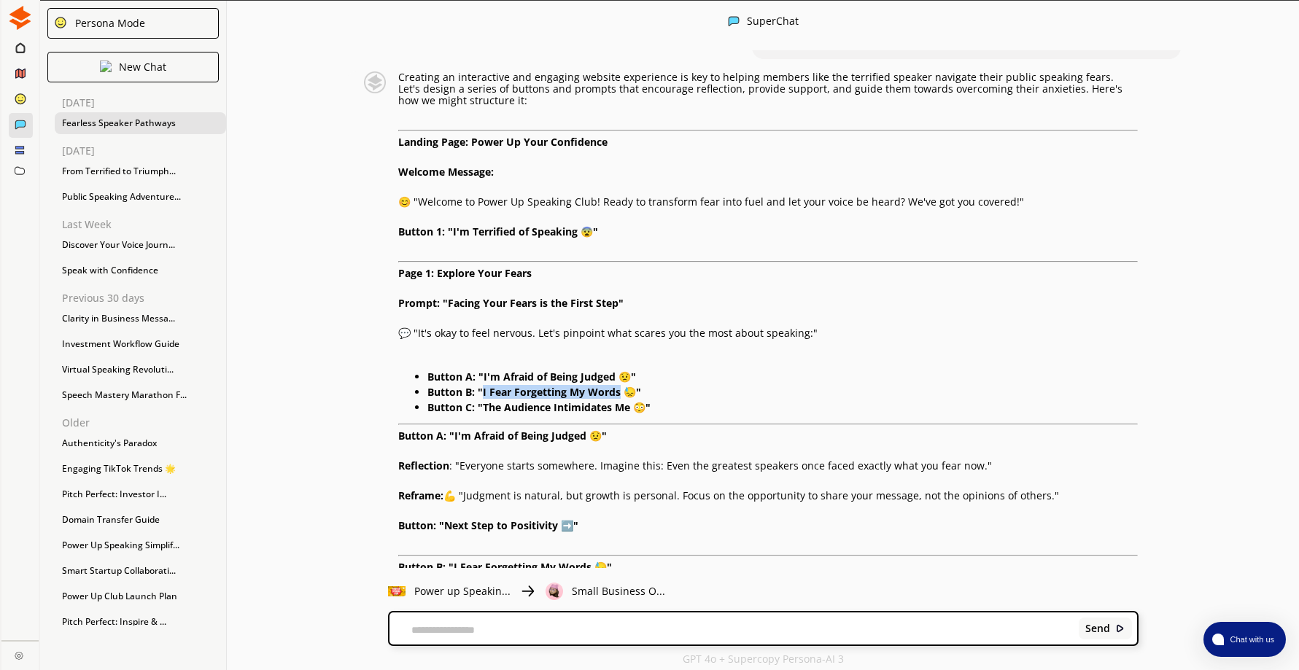
drag, startPoint x: 624, startPoint y: 390, endPoint x: 613, endPoint y: 393, distance: 11.3
drag, startPoint x: 489, startPoint y: 408, endPoint x: 634, endPoint y: 407, distance: 145.9
click at [634, 407] on strong "Button C: "The Audience Intimidates Me 😳"" at bounding box center [538, 407] width 223 height 14
click at [467, 623] on div "Send" at bounding box center [763, 629] width 748 height 32
click at [434, 625] on textarea at bounding box center [731, 630] width 684 height 12
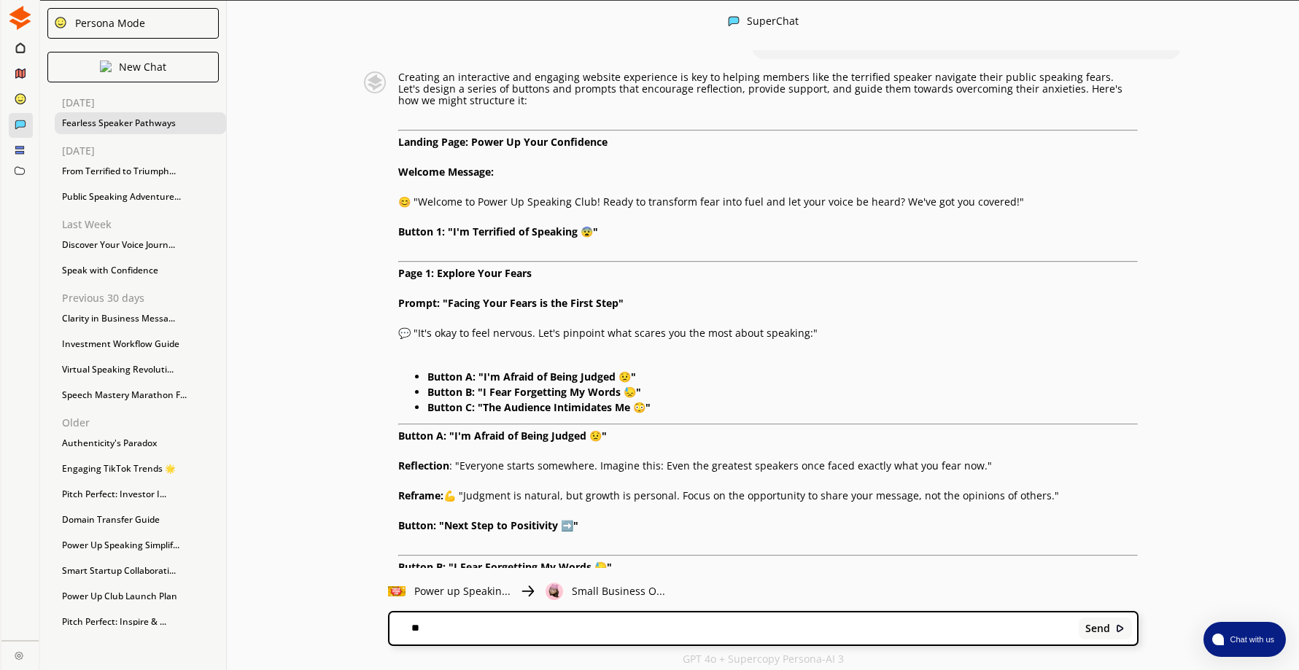
type textarea "*"
type textarea "**********"
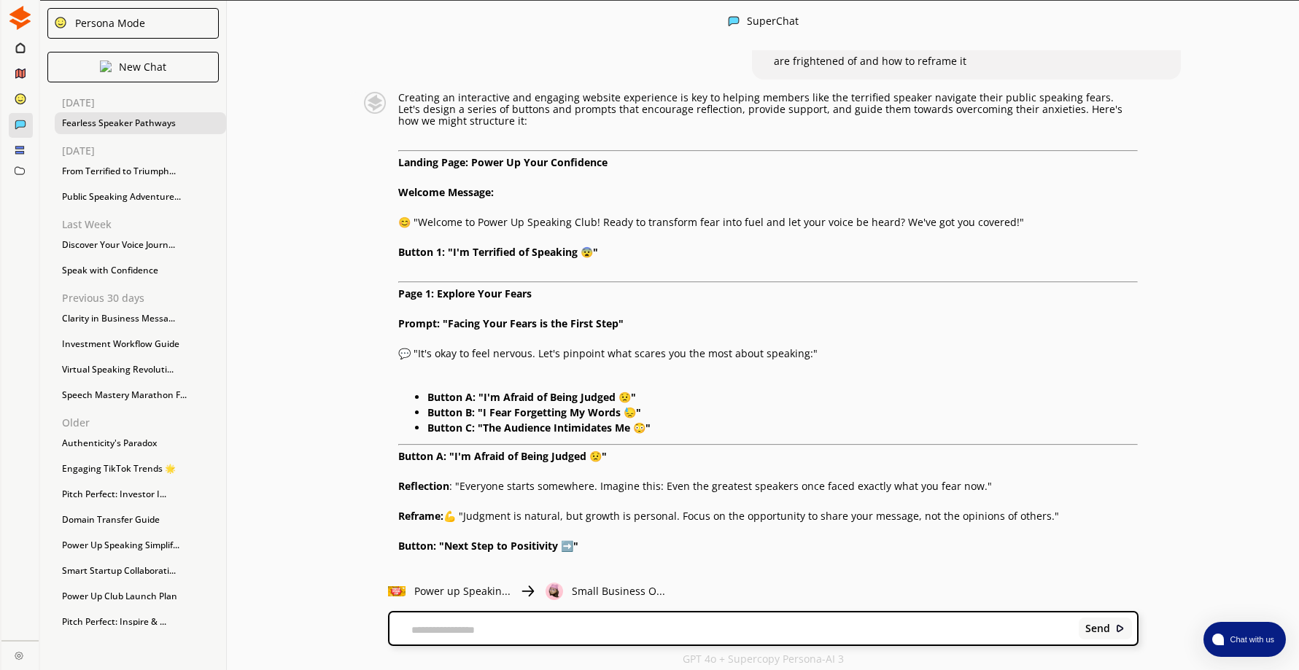
scroll to position [0, 0]
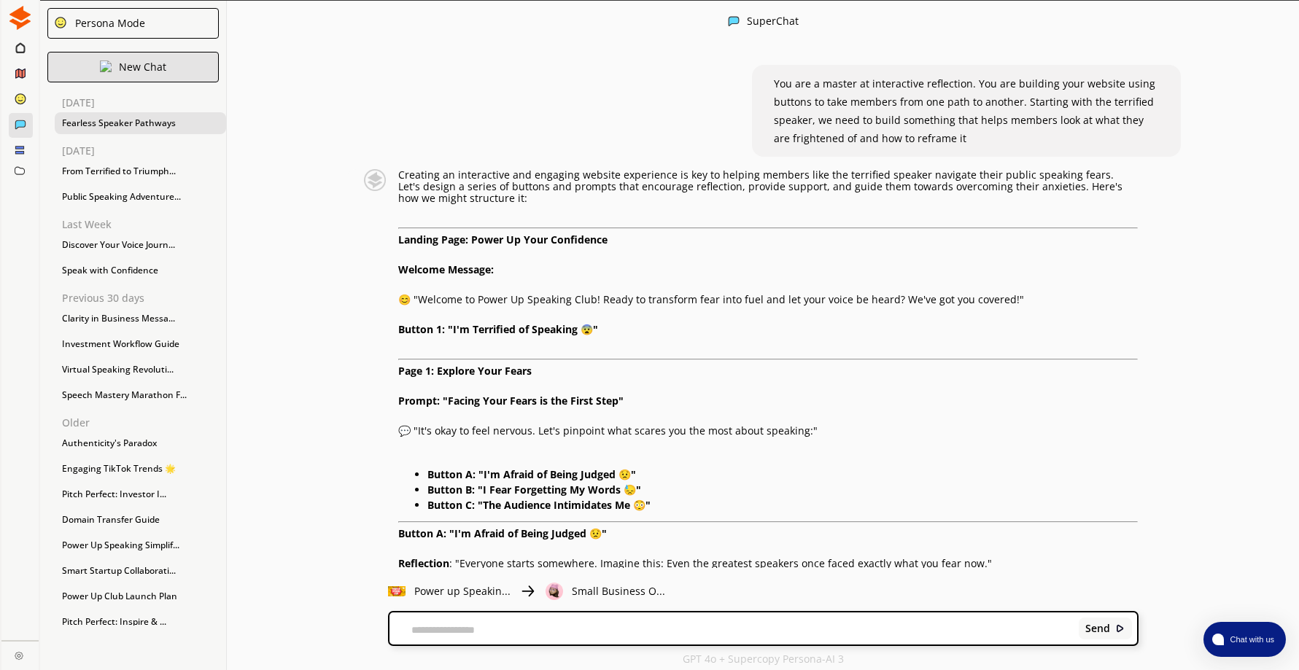
click at [150, 63] on p "New Chat" at bounding box center [142, 67] width 47 height 12
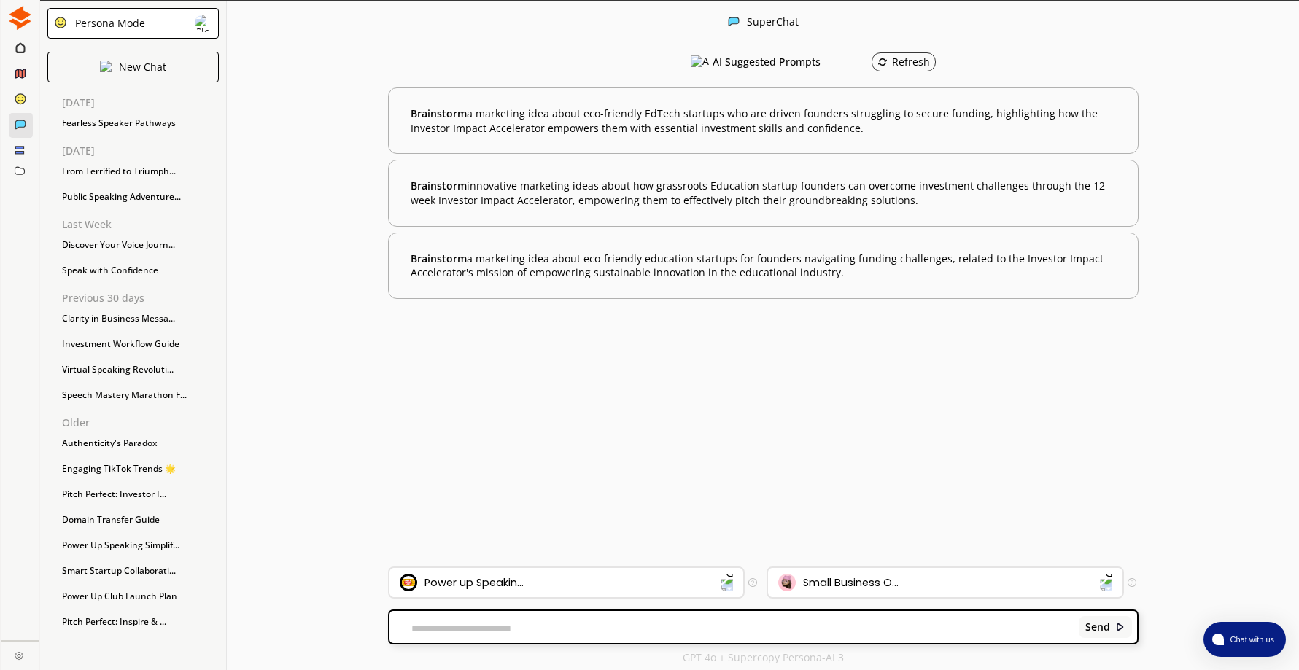
click at [504, 631] on textarea at bounding box center [731, 629] width 684 height 12
paste textarea "**********"
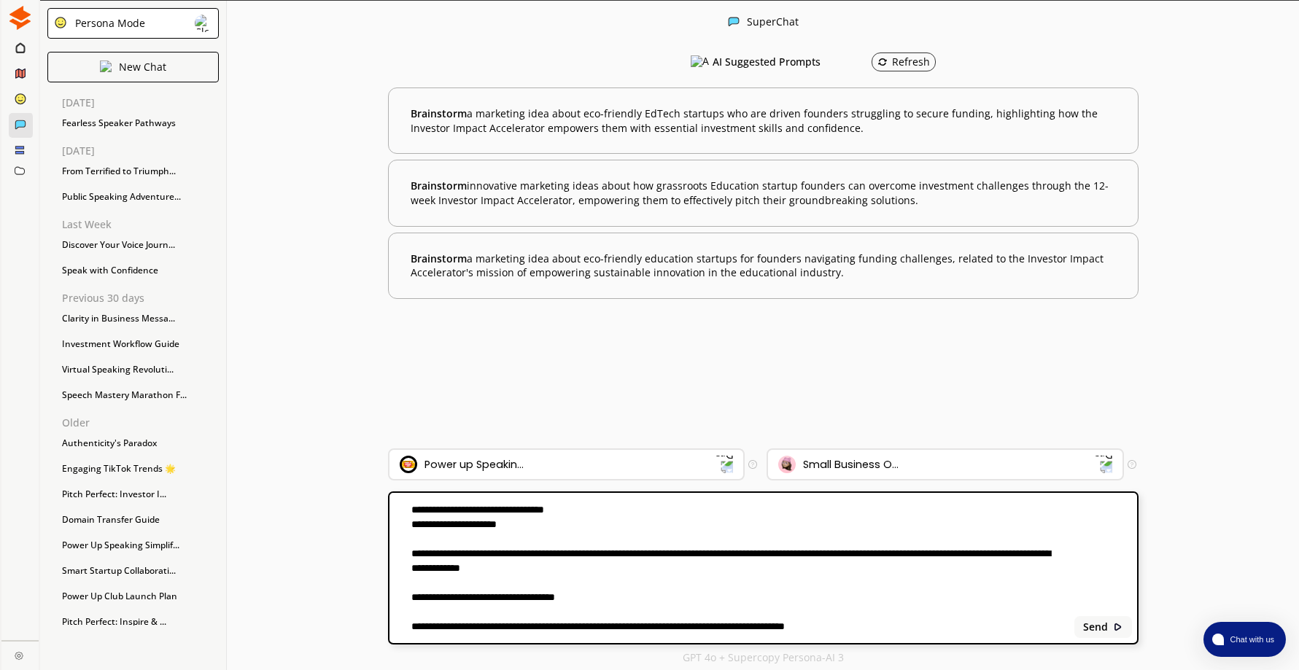
scroll to position [1524, 0]
type textarea "**********"
click at [1090, 625] on b "Send" at bounding box center [1095, 627] width 25 height 12
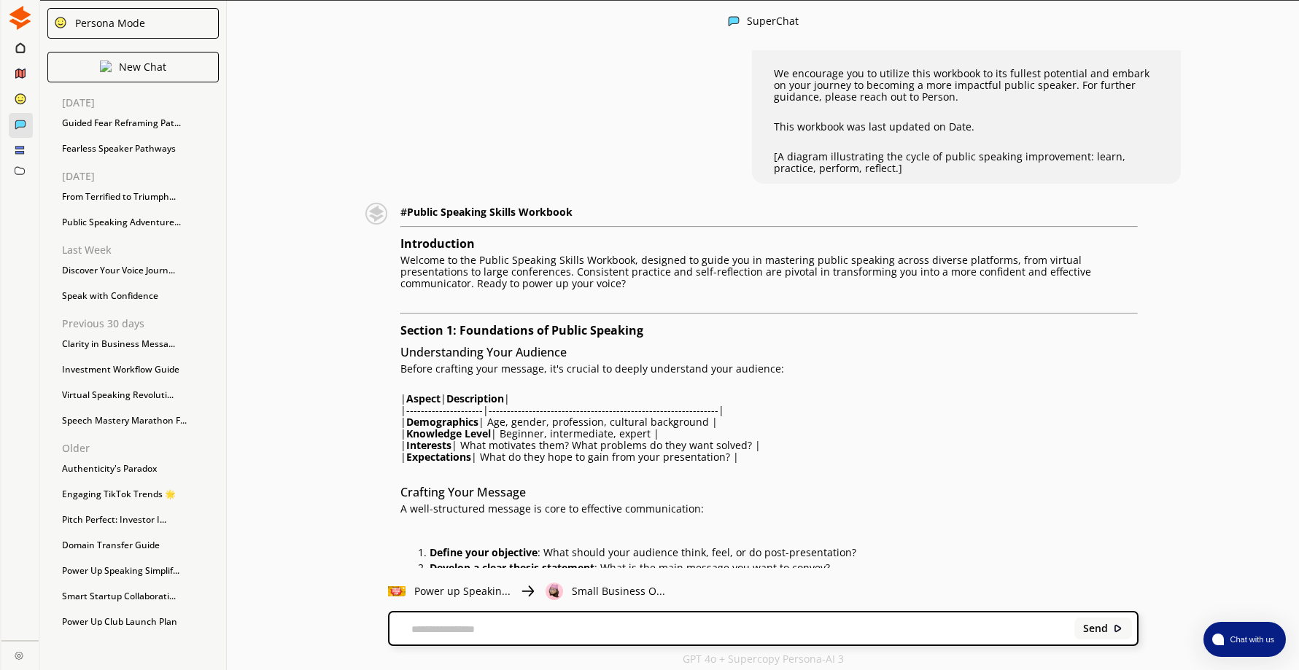
scroll to position [1437, 0]
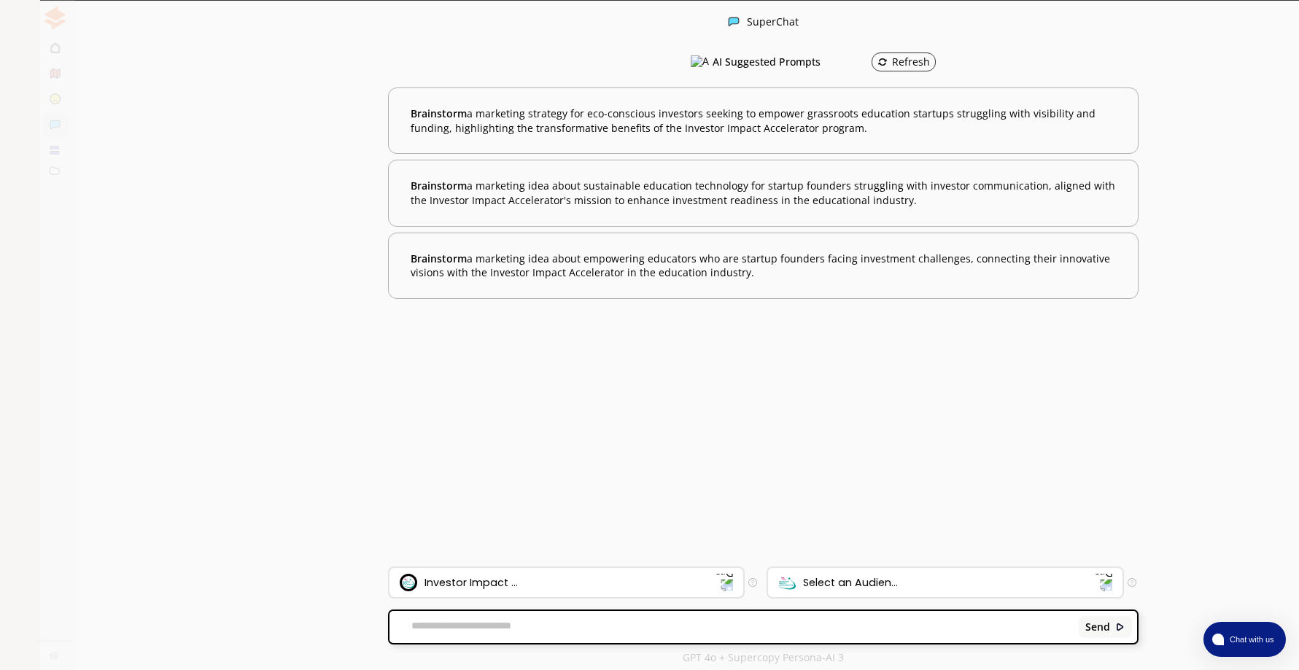
click at [726, 581] on img at bounding box center [724, 582] width 19 height 19
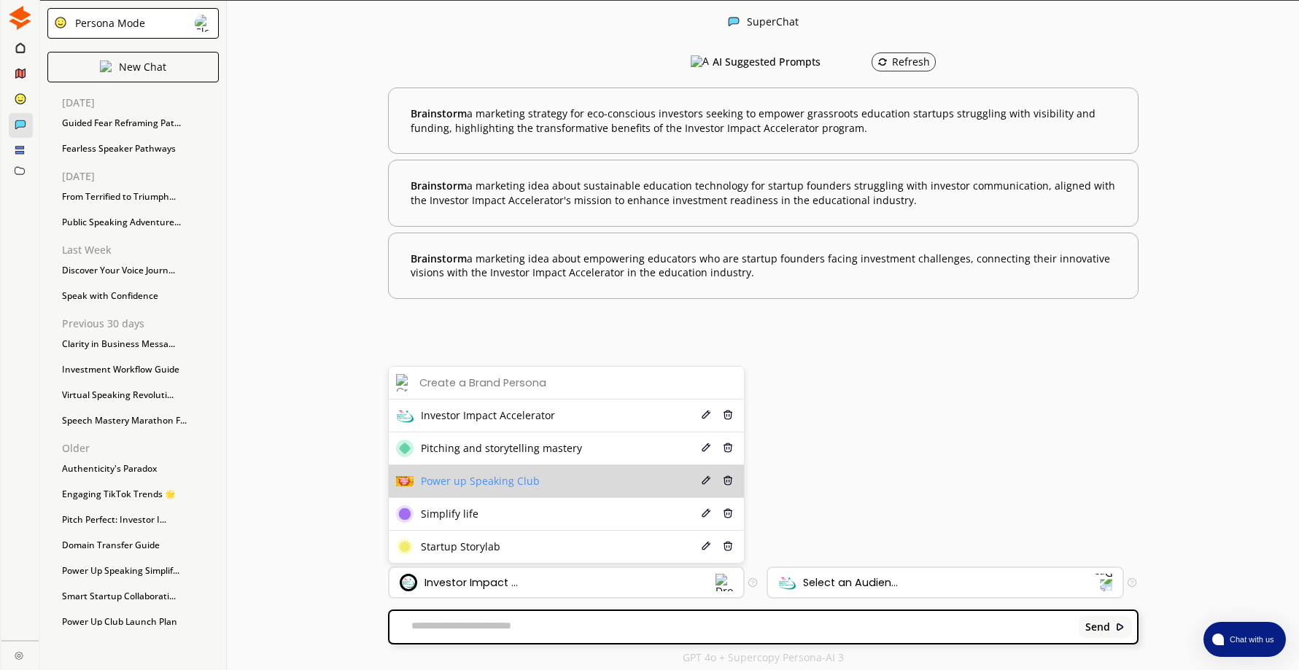
click at [492, 478] on span "Power up Speaking Club" at bounding box center [480, 481] width 119 height 12
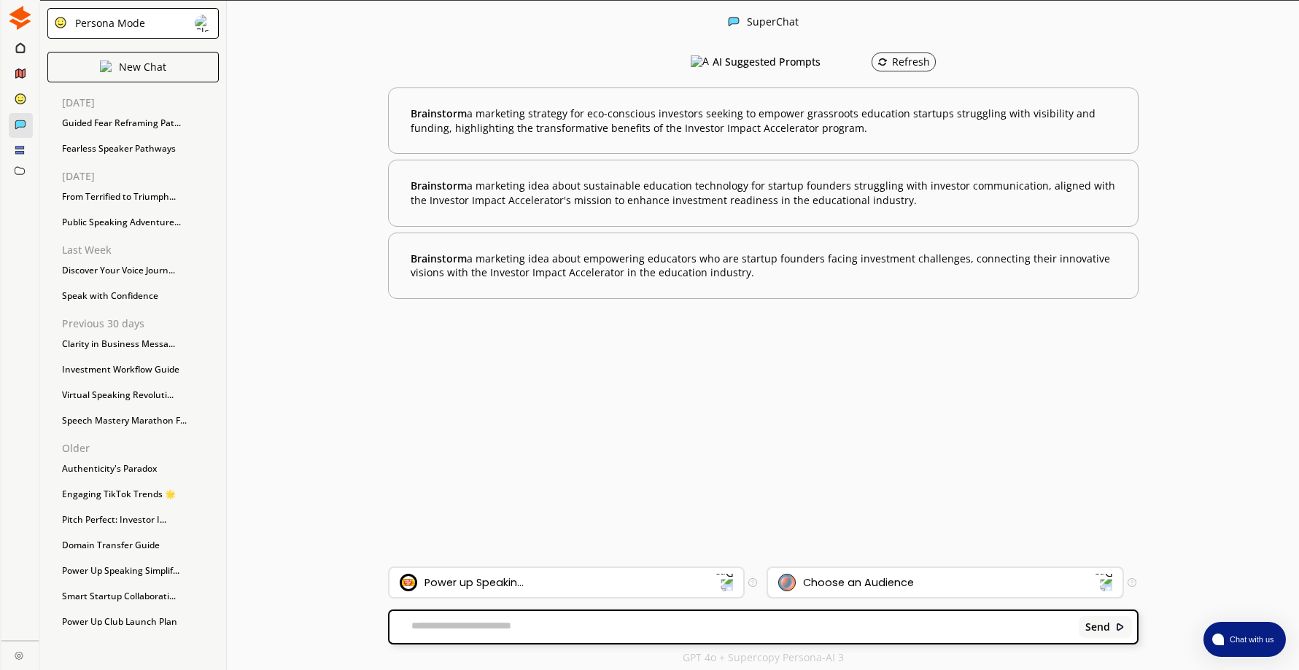
click at [915, 581] on div "Choose an Audience" at bounding box center [936, 583] width 317 height 18
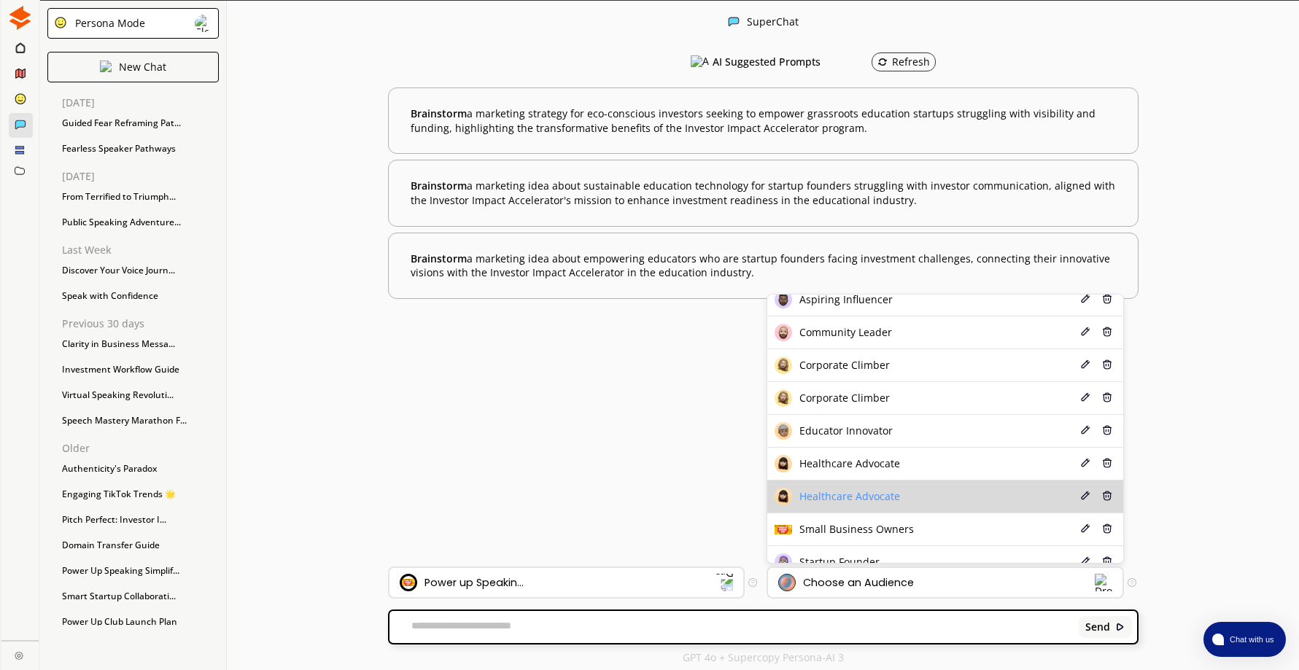
scroll to position [92, 0]
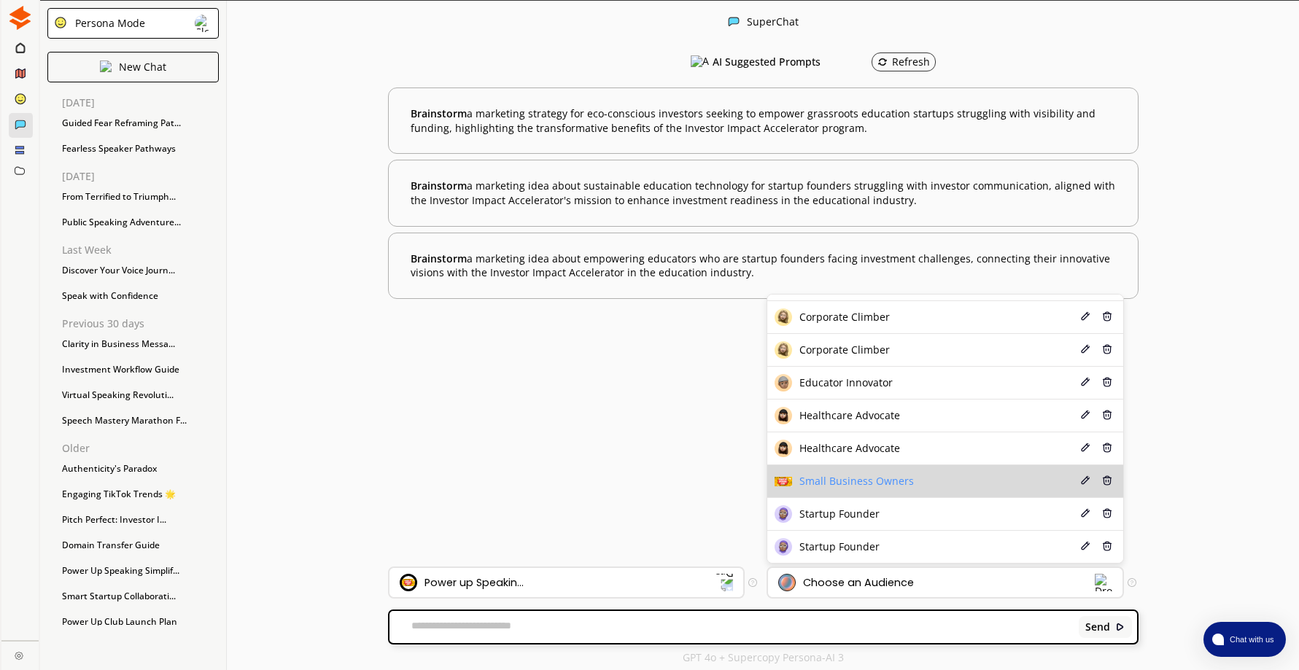
click at [871, 483] on span "Small Business Owners" at bounding box center [856, 481] width 114 height 12
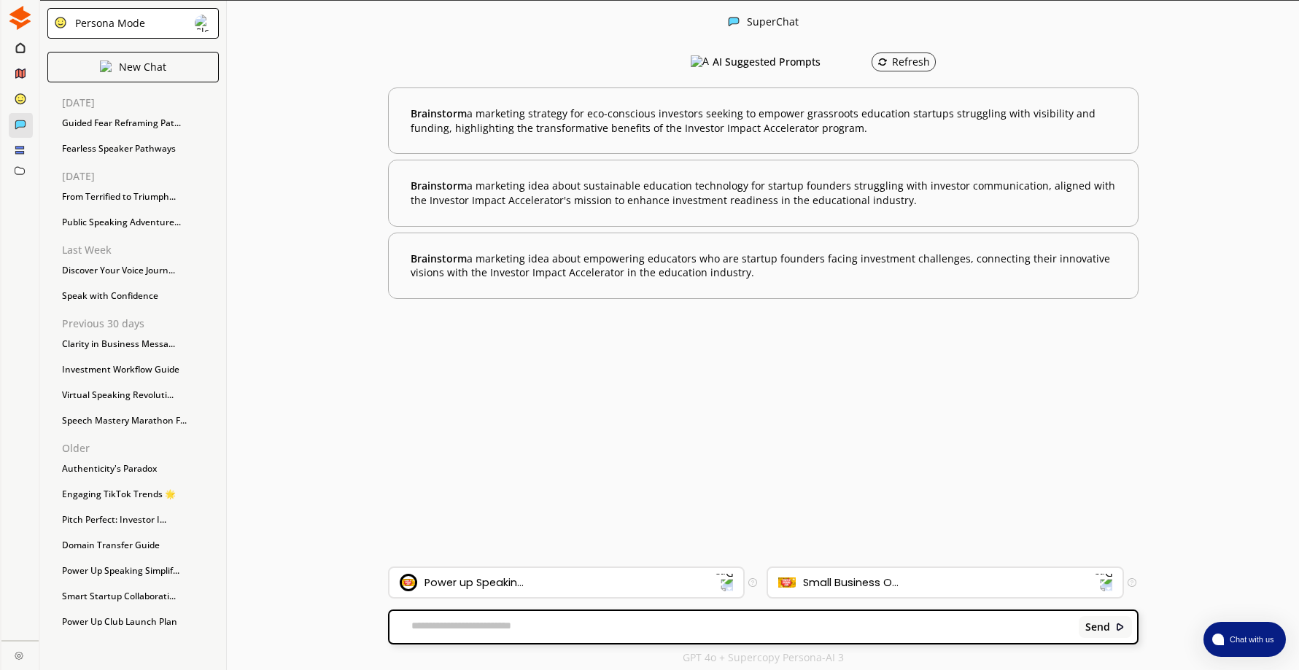
click at [502, 629] on textarea at bounding box center [731, 627] width 684 height 15
click at [1249, 322] on div "**********" at bounding box center [763, 336] width 1072 height 670
click at [562, 623] on textarea "**********" at bounding box center [731, 627] width 684 height 15
type textarea "*"
type textarea "**********"
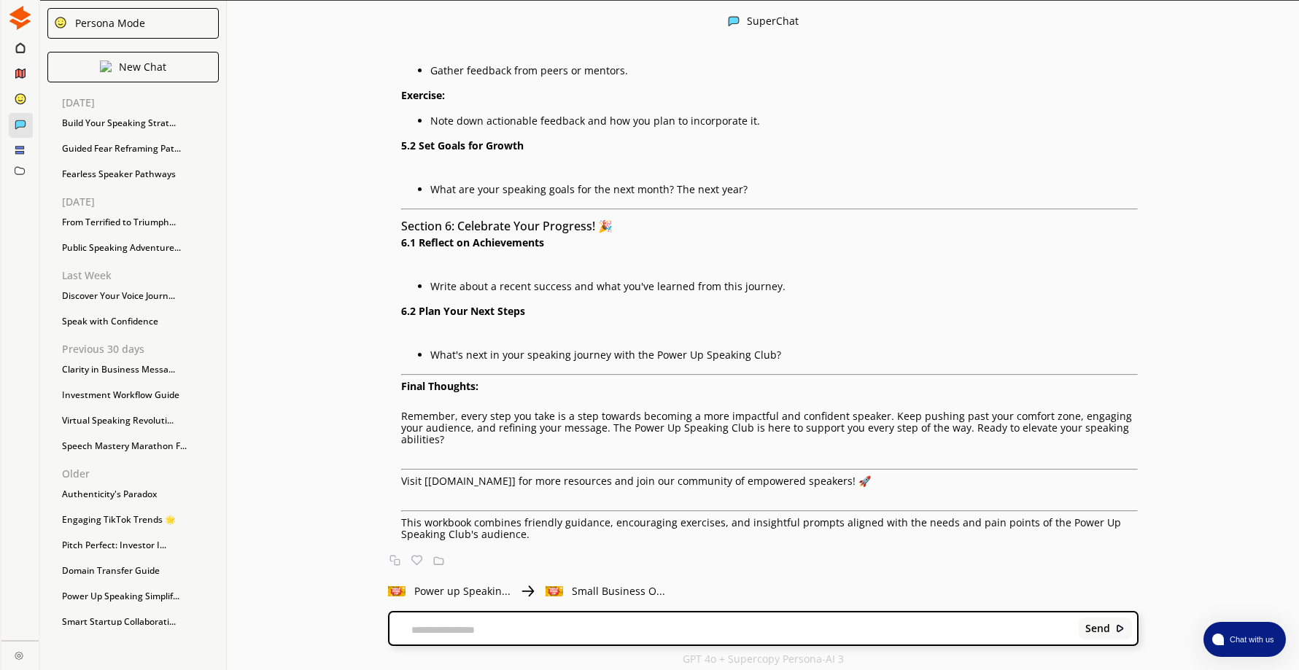
scroll to position [2, 0]
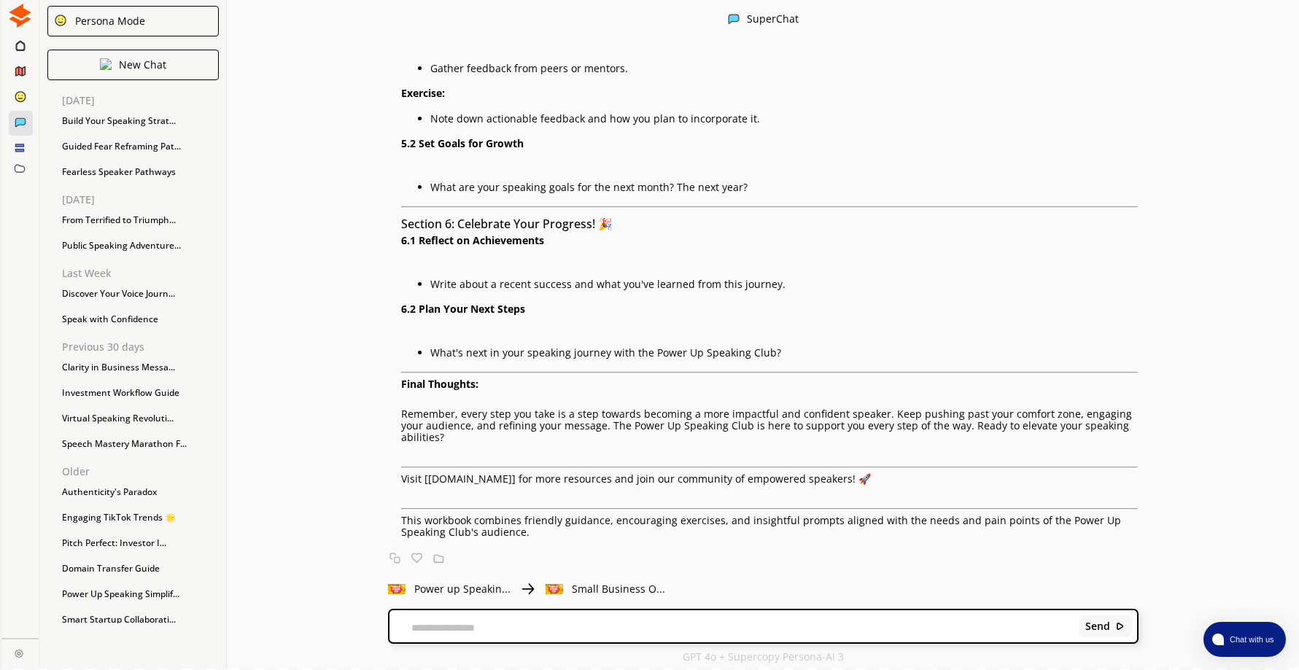
click at [473, 630] on textarea at bounding box center [731, 628] width 684 height 12
type textarea "**********"
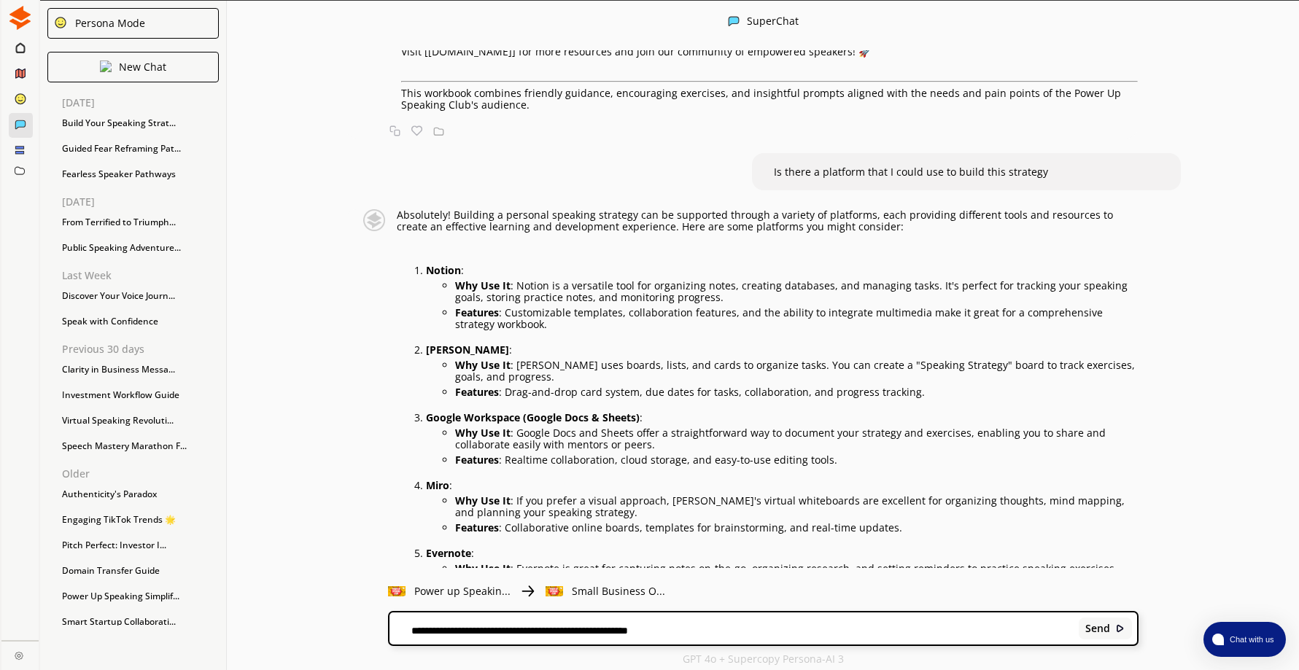
scroll to position [1677, 0]
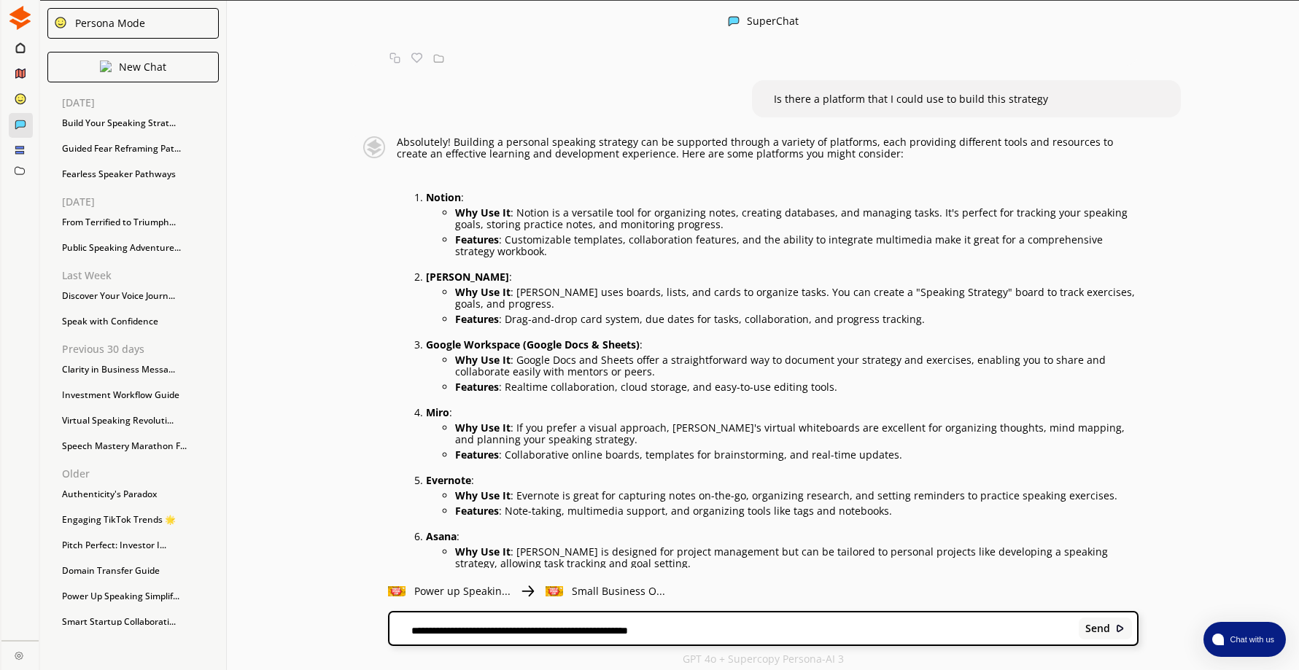
click at [494, 633] on textarea "**********" at bounding box center [731, 630] width 684 height 12
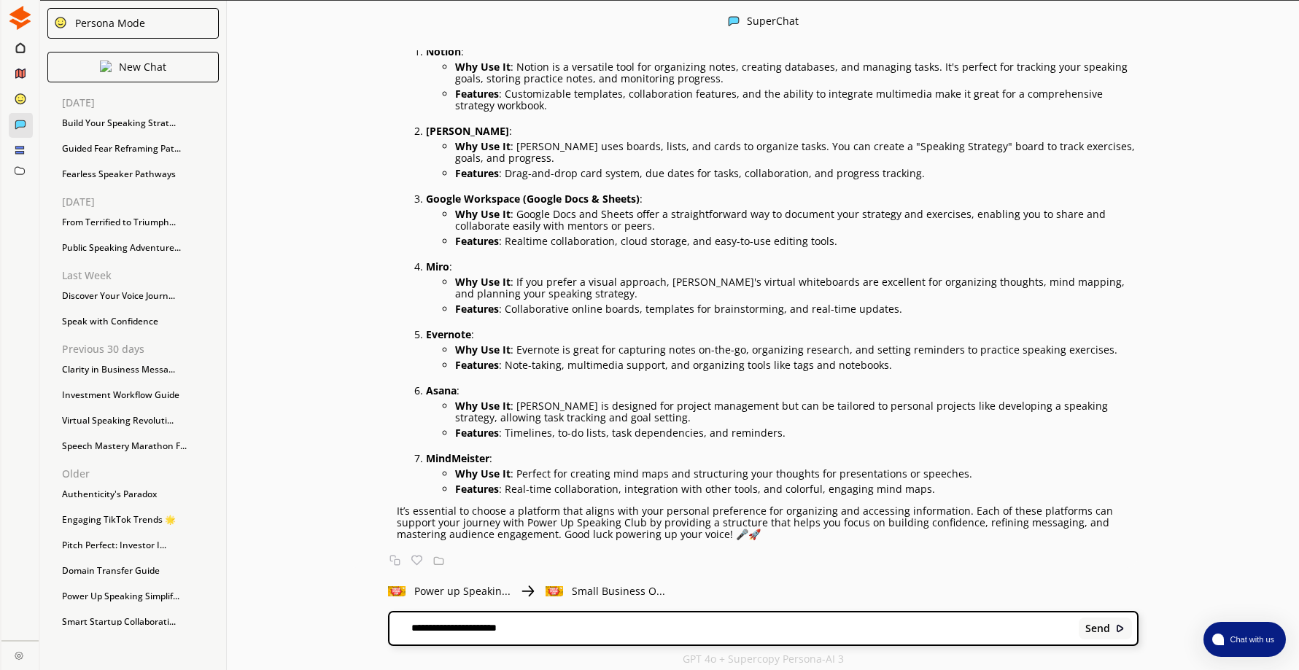
drag, startPoint x: 543, startPoint y: 629, endPoint x: 389, endPoint y: 630, distance: 153.9
click at [389, 630] on div "SuperChat Create a workbook so that people can begin to build their speaking st…" at bounding box center [763, 336] width 1072 height 670
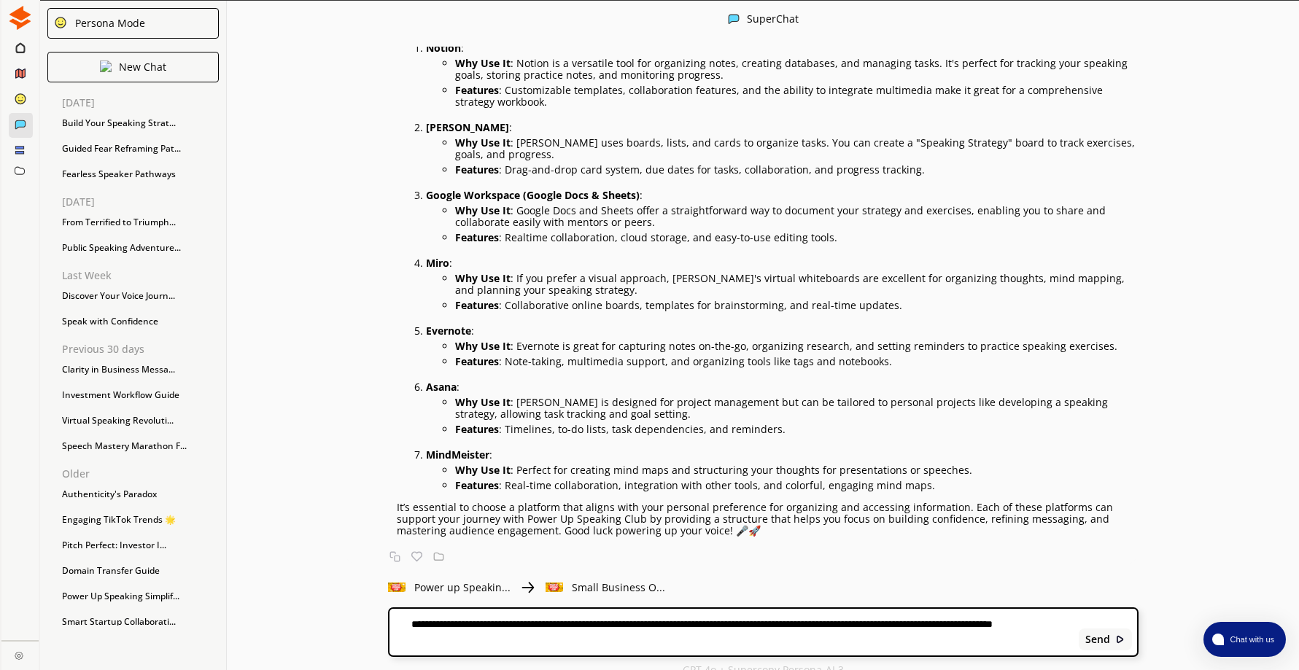
type textarea "**********"
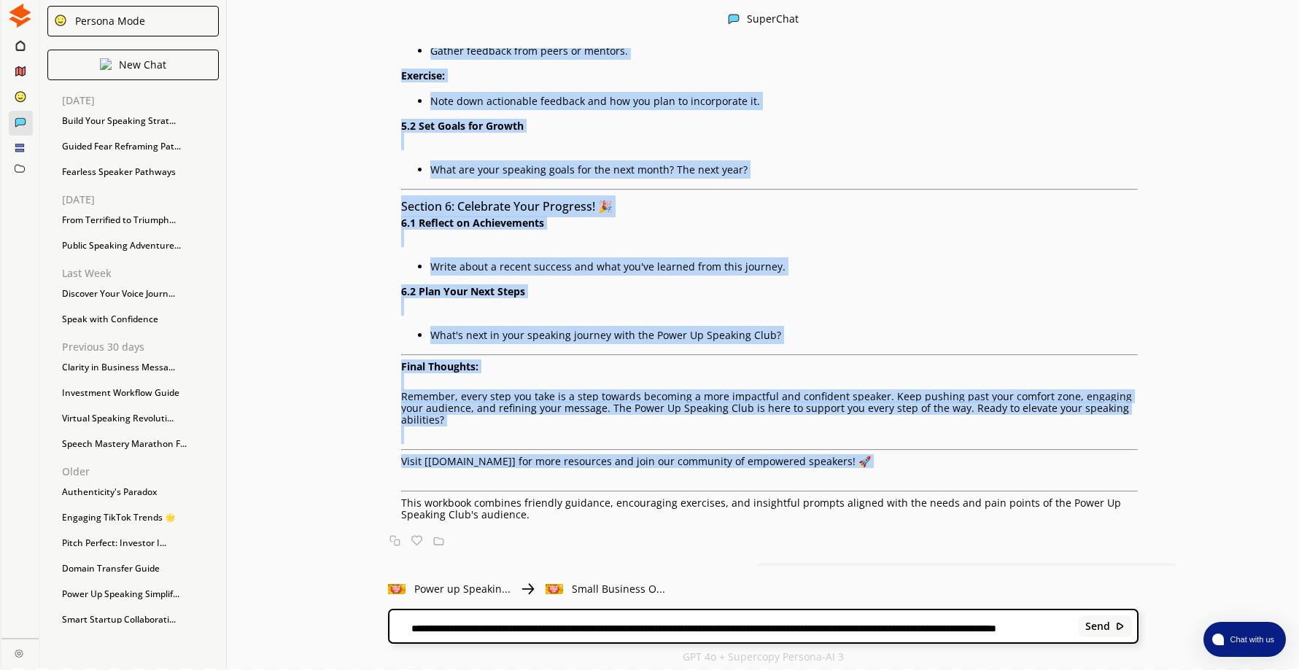
scroll to position [1240, 0]
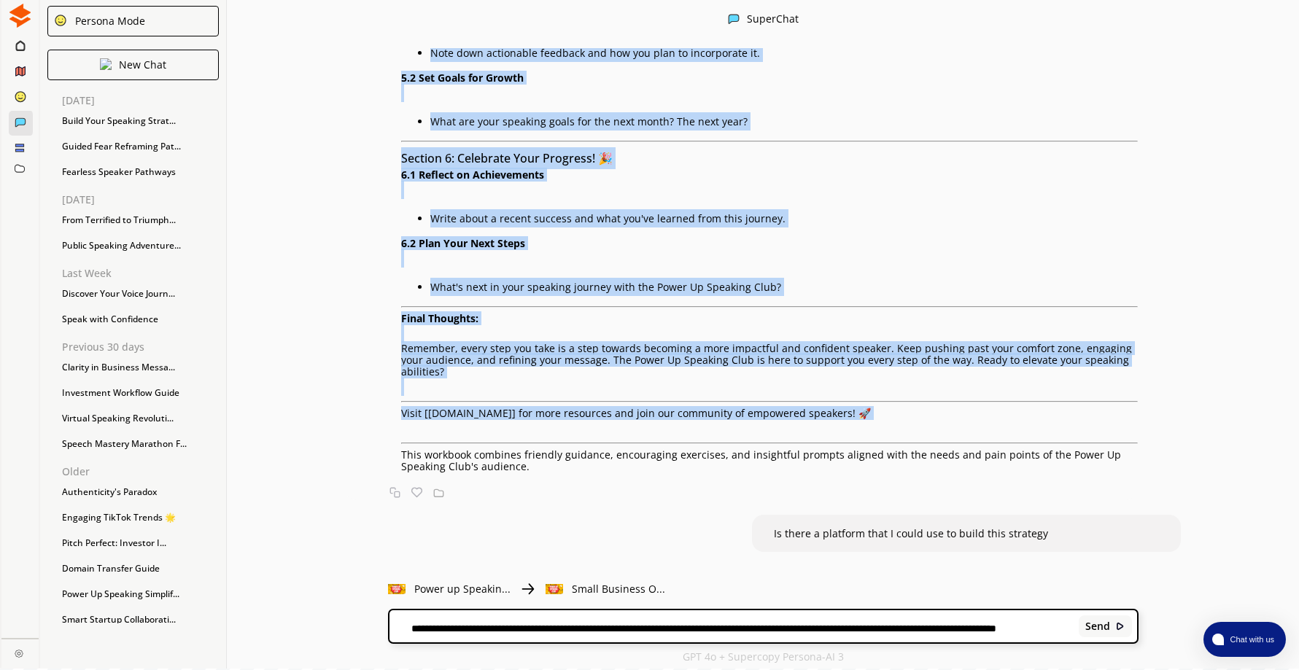
drag, startPoint x: 415, startPoint y: 182, endPoint x: 966, endPoint y: 423, distance: 601.9
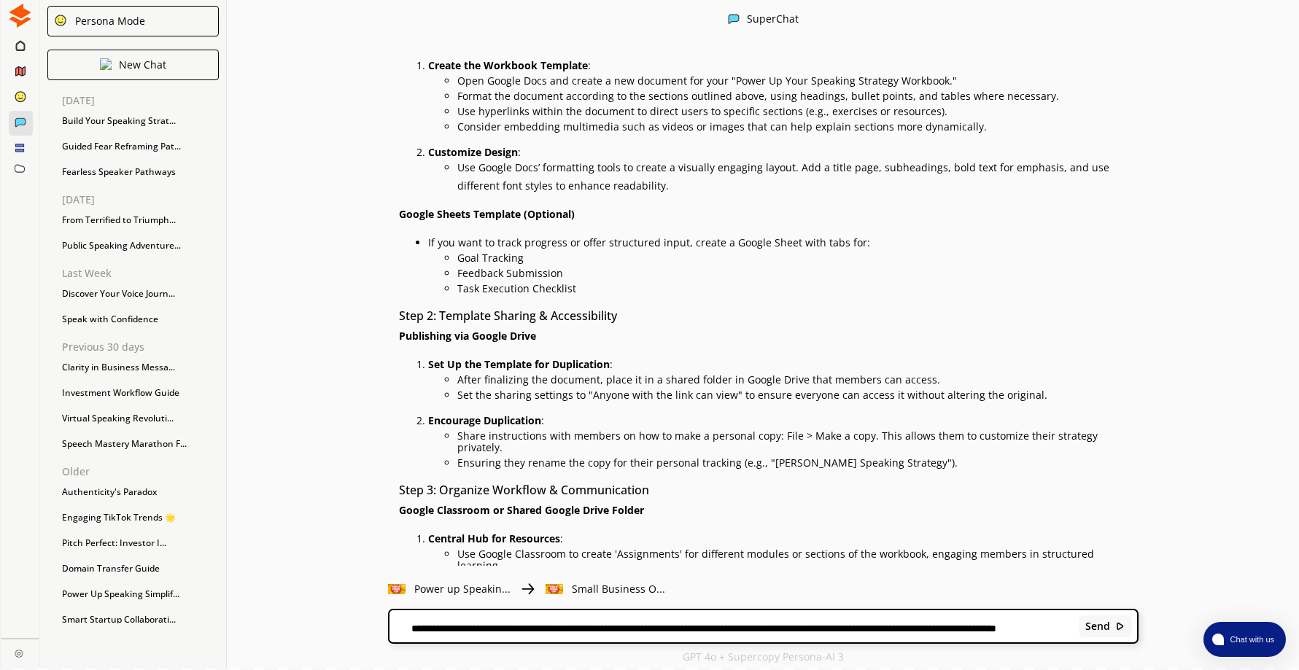
scroll to position [2826, 0]
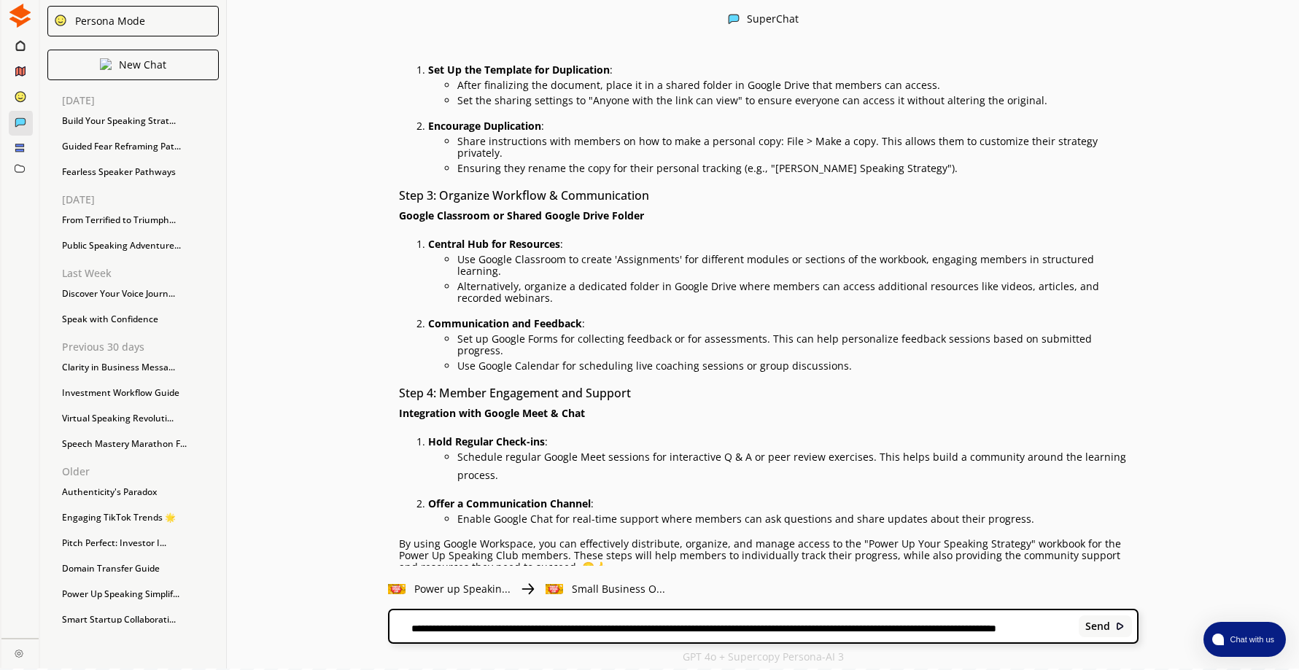
click at [458, 626] on textarea "**********" at bounding box center [731, 628] width 684 height 12
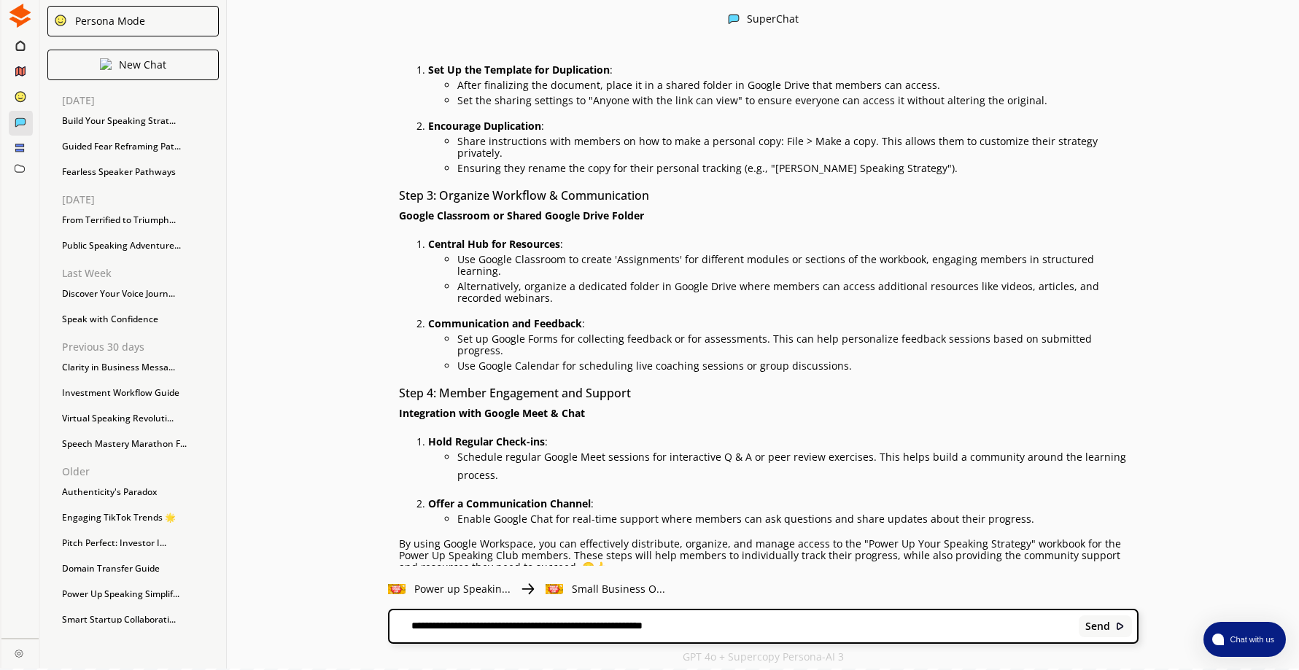
type textarea "**********"
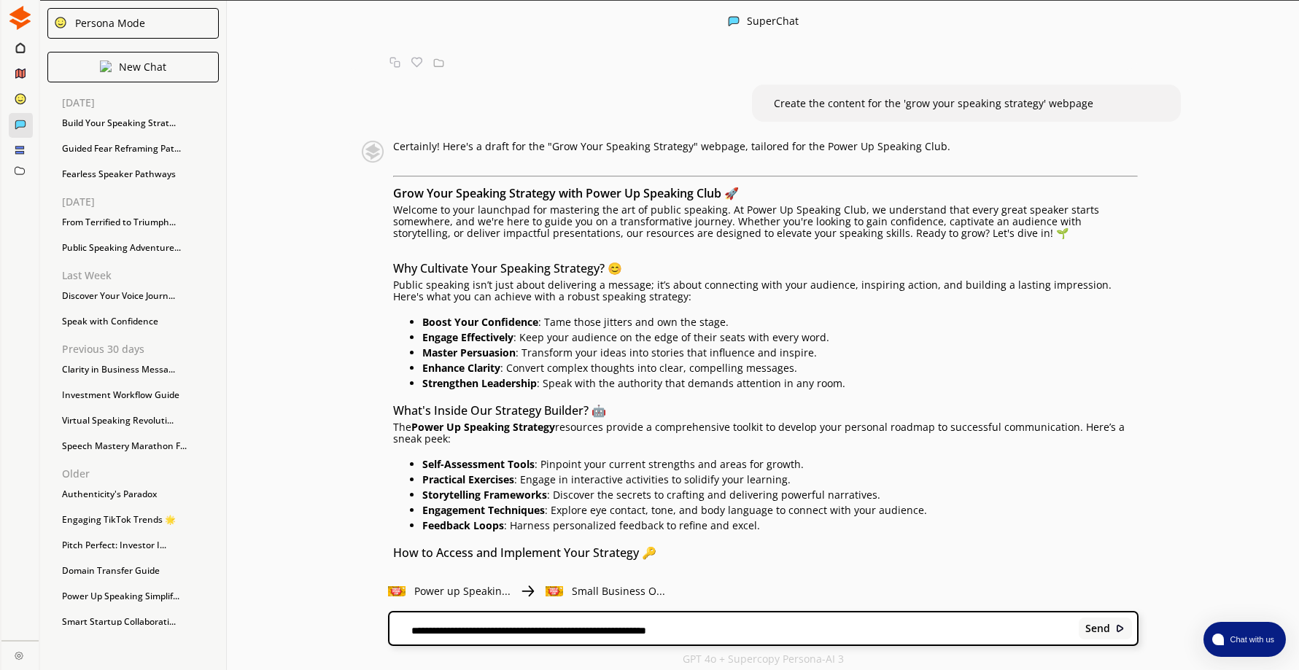
scroll to position [3363, 0]
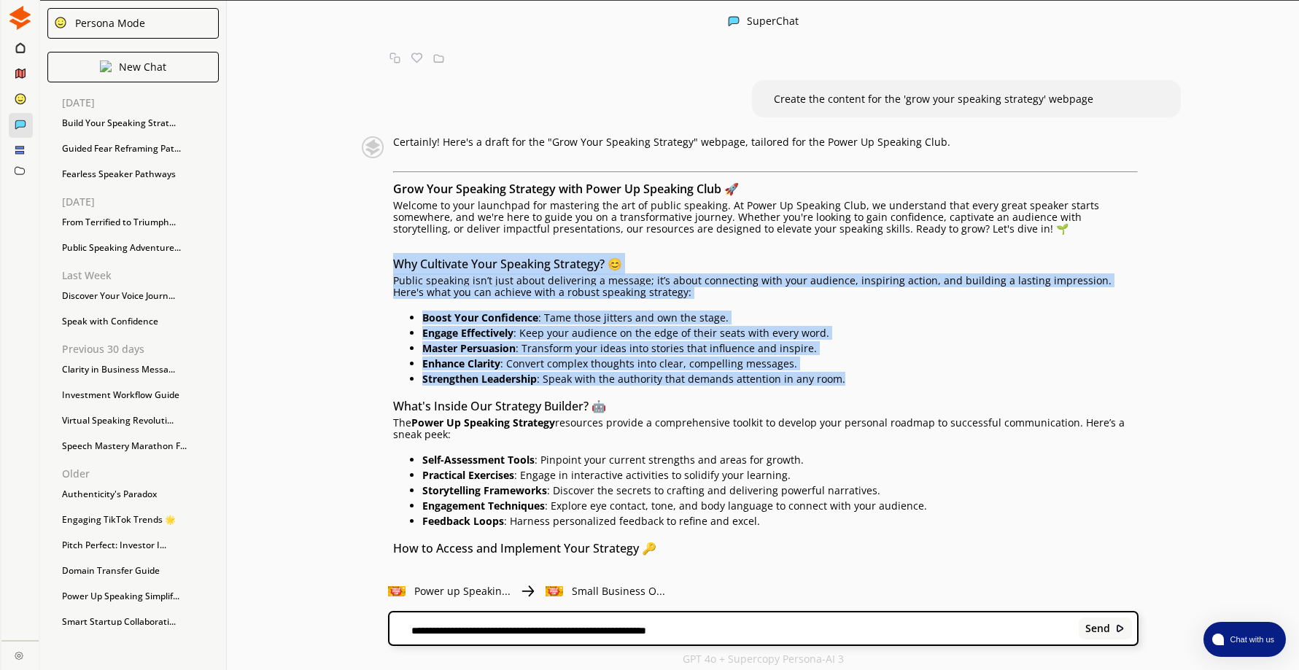
drag, startPoint x: 400, startPoint y: 228, endPoint x: 866, endPoint y: 341, distance: 480.2
click at [866, 341] on div "Certainly! Here's a draft for the "Grow Your Speaking Strategy" webpage, tailor…" at bounding box center [765, 538] width 745 height 804
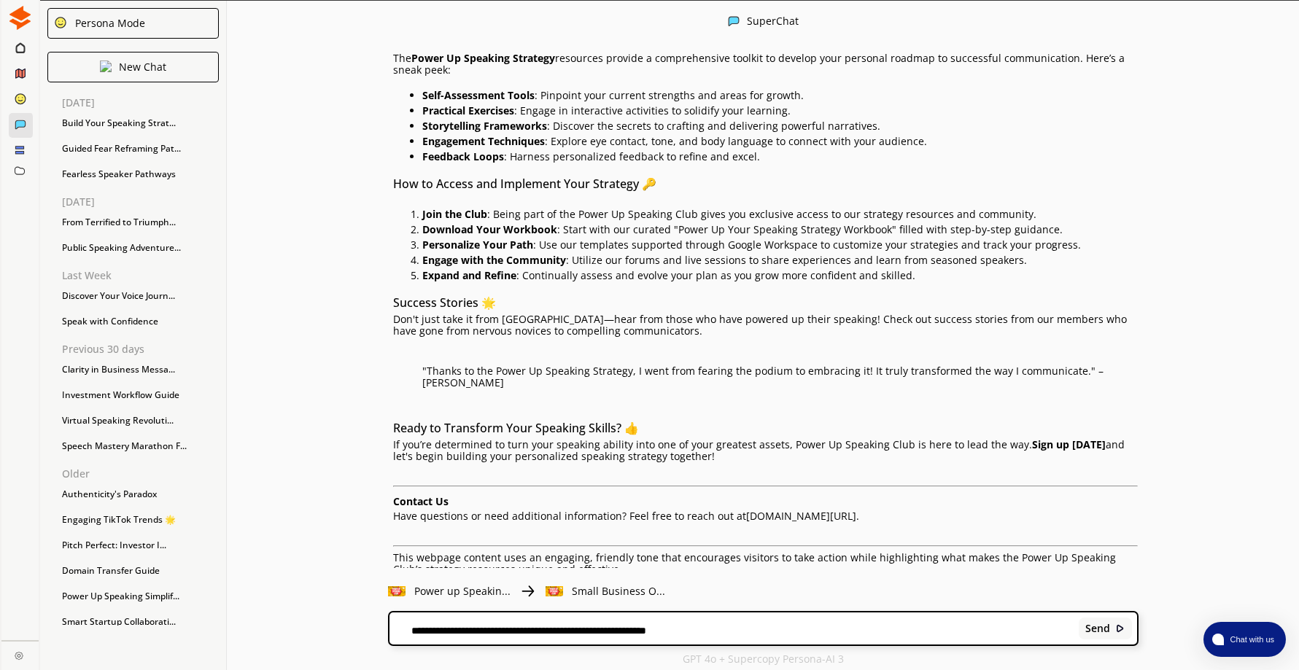
scroll to position [2, 0]
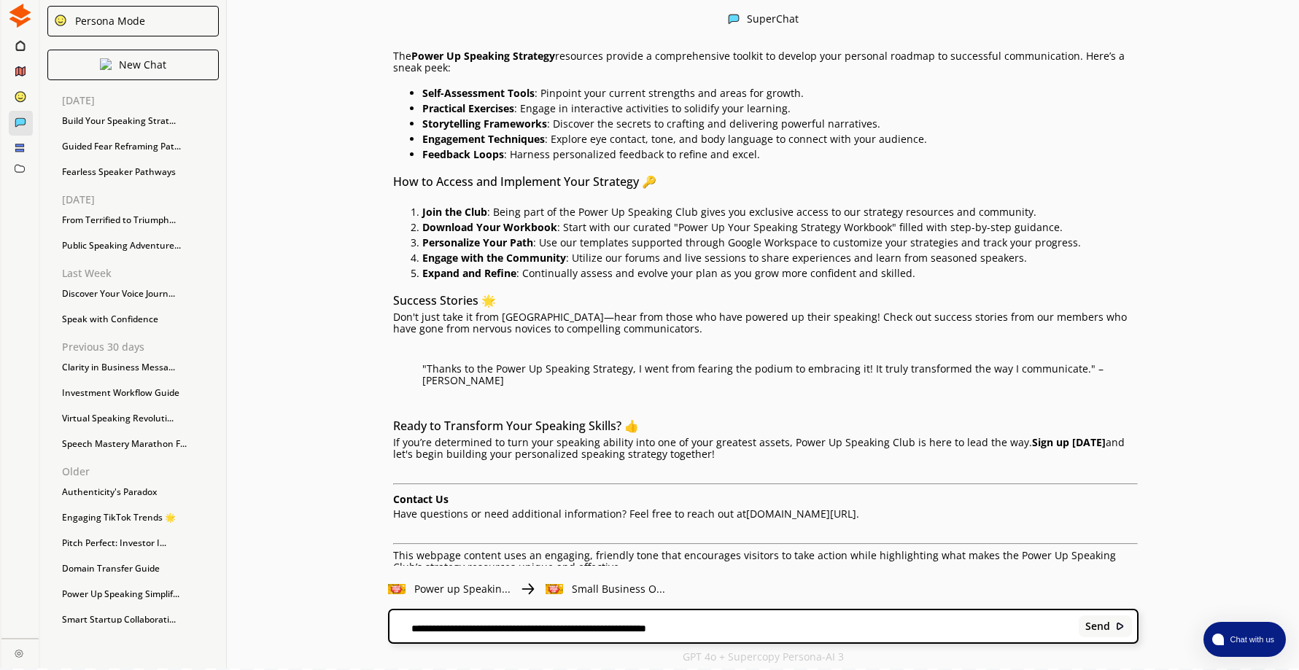
click at [507, 626] on textarea "**********" at bounding box center [731, 628] width 684 height 12
type textarea "**********"
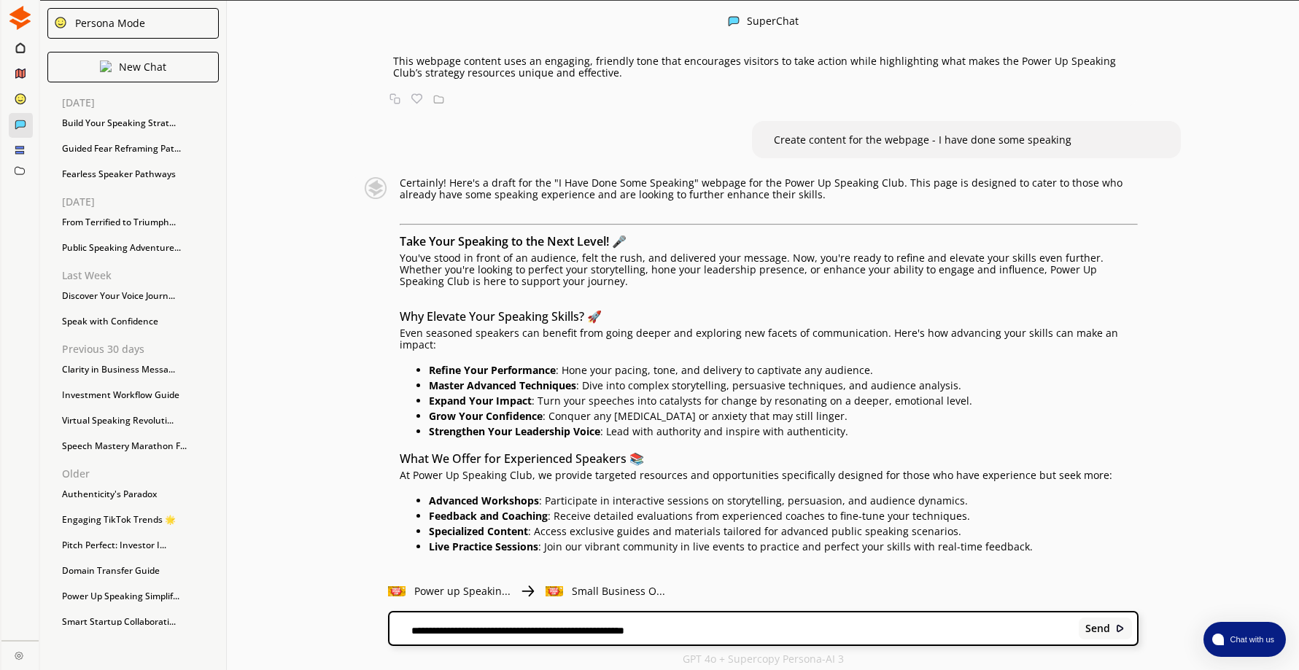
scroll to position [4180, 0]
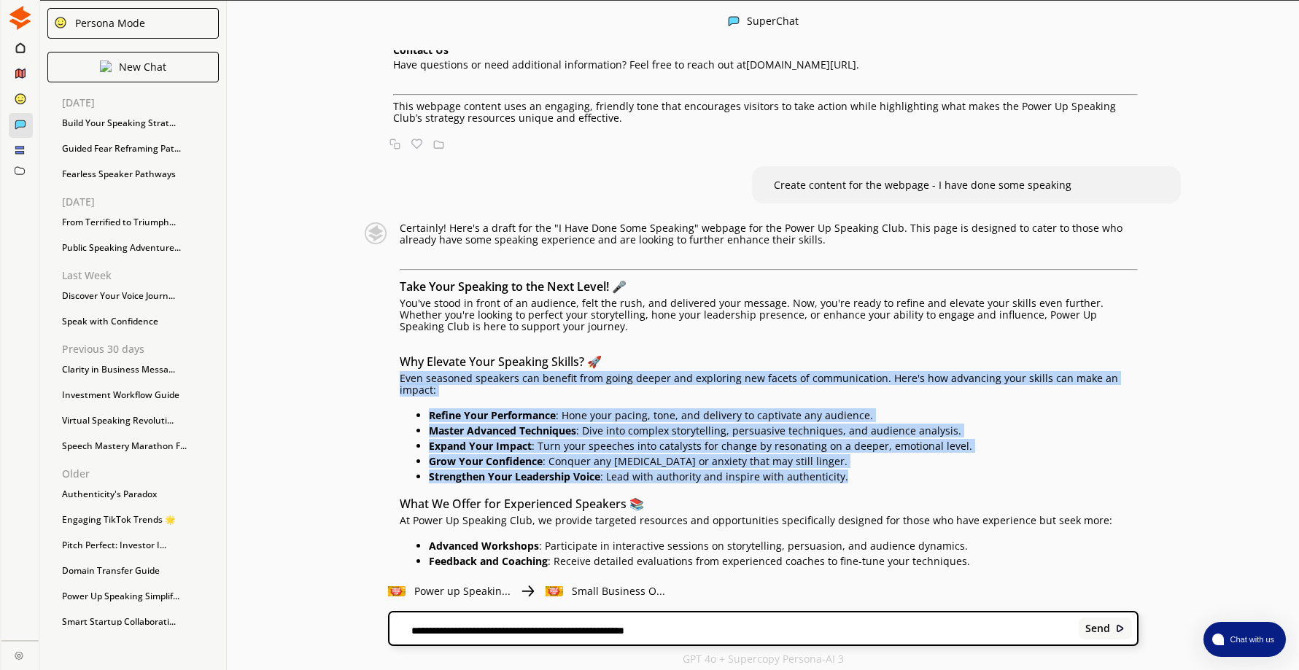
drag, startPoint x: 405, startPoint y: 341, endPoint x: 895, endPoint y: 438, distance: 499.0
click at [895, 438] on div "Certainly! Here's a draft for the "I Have Done Some Speaking" webpage for the P…" at bounding box center [769, 636] width 739 height 828
drag, startPoint x: 895, startPoint y: 438, endPoint x: 769, endPoint y: 408, distance: 129.7
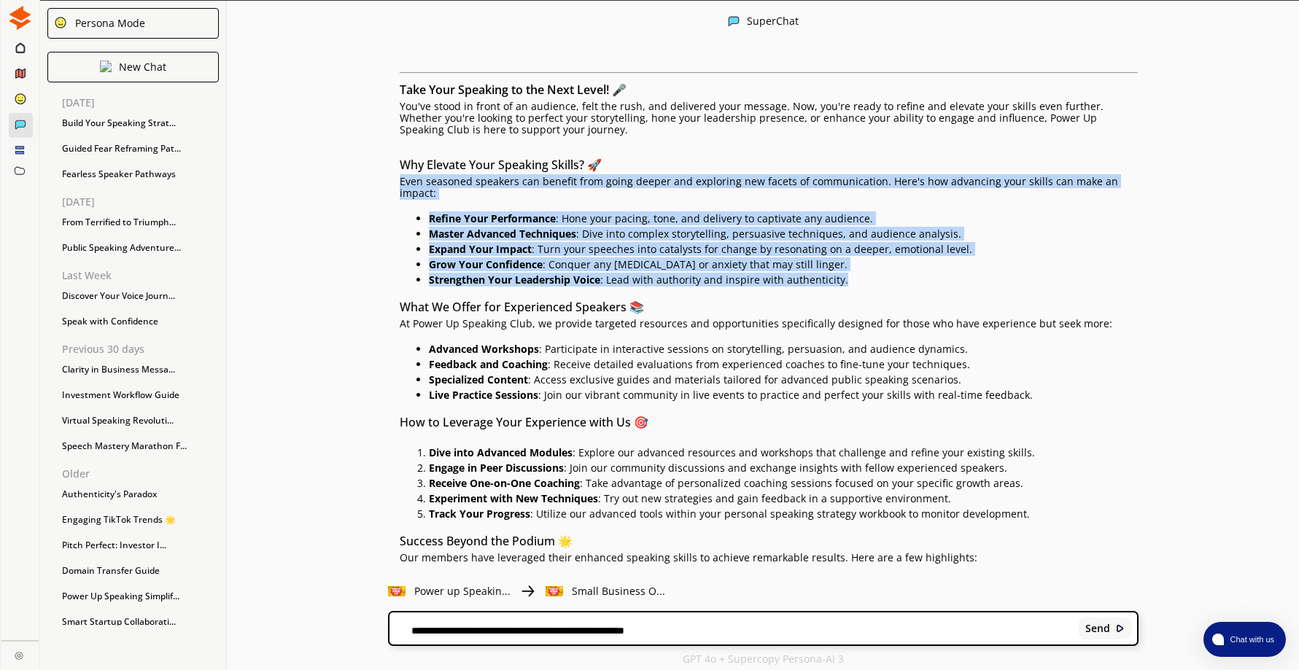
scroll to position [4398, 0]
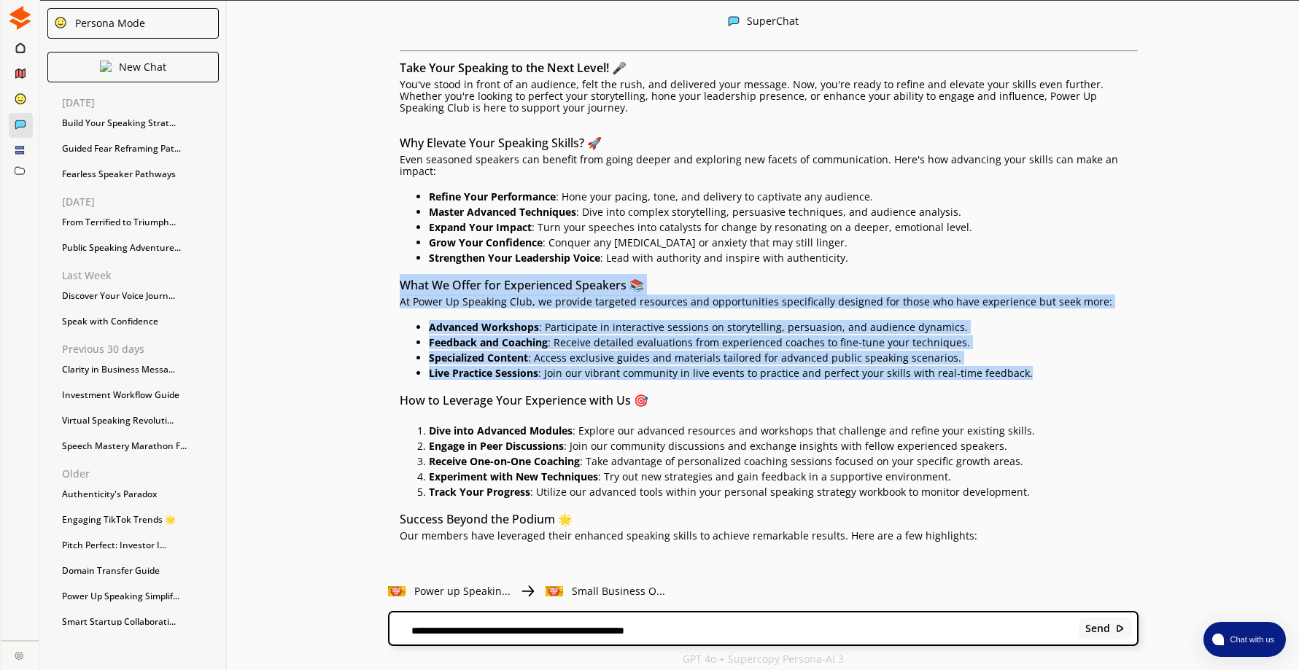
drag, startPoint x: 405, startPoint y: 249, endPoint x: 1046, endPoint y: 338, distance: 646.5
click at [1046, 338] on div "Certainly! Here's a draft for the "I Have Done Some Speaking" webpage for the P…" at bounding box center [769, 418] width 739 height 828
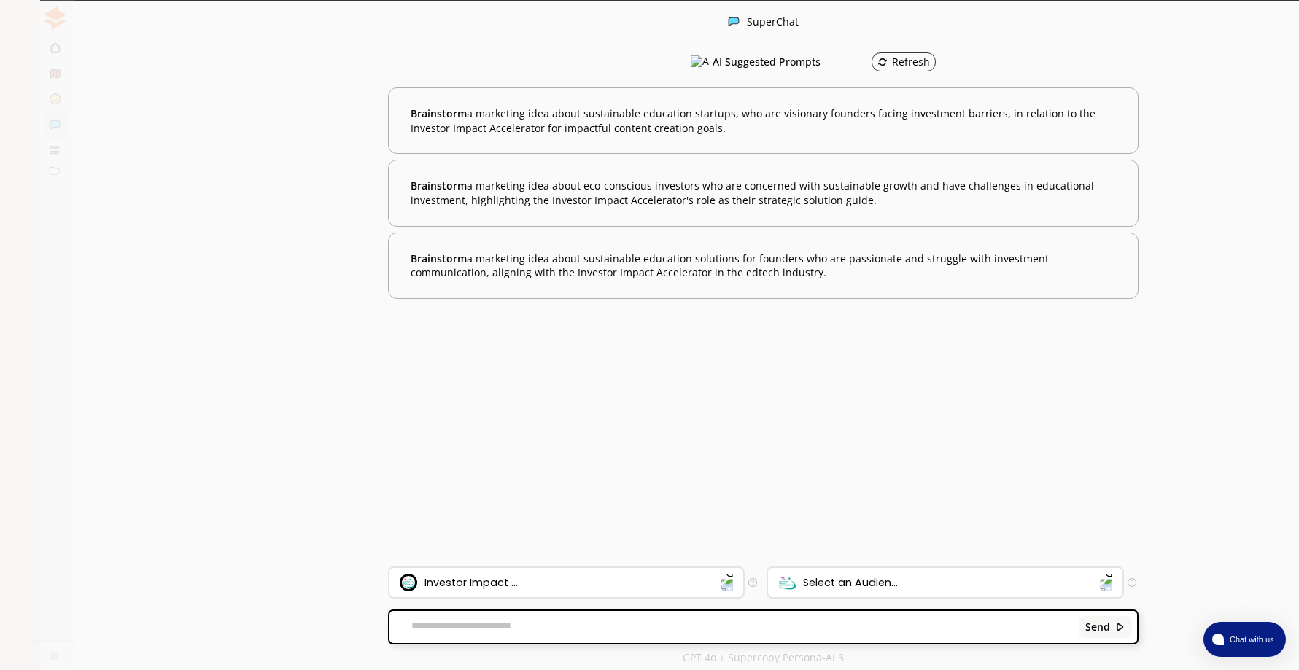
click at [133, 125] on div "Build Your Speaking Strat..." at bounding box center [140, 123] width 171 height 22
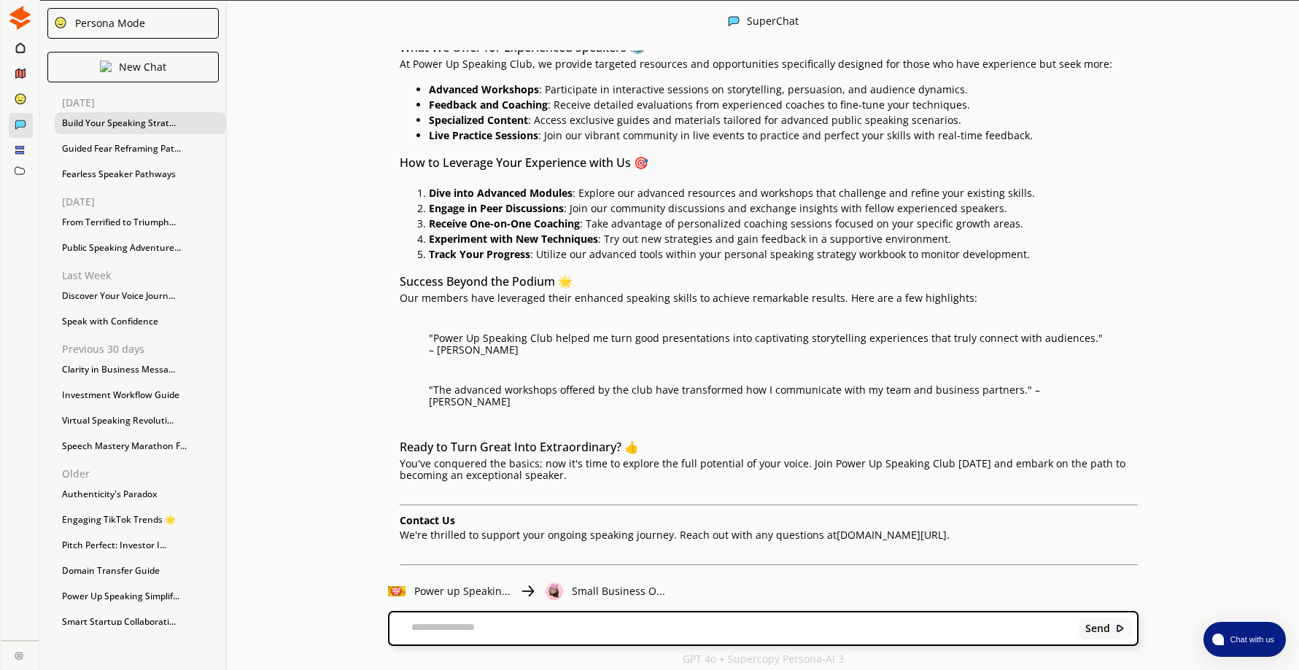
scroll to position [4611, 0]
